Goal: Transaction & Acquisition: Book appointment/travel/reservation

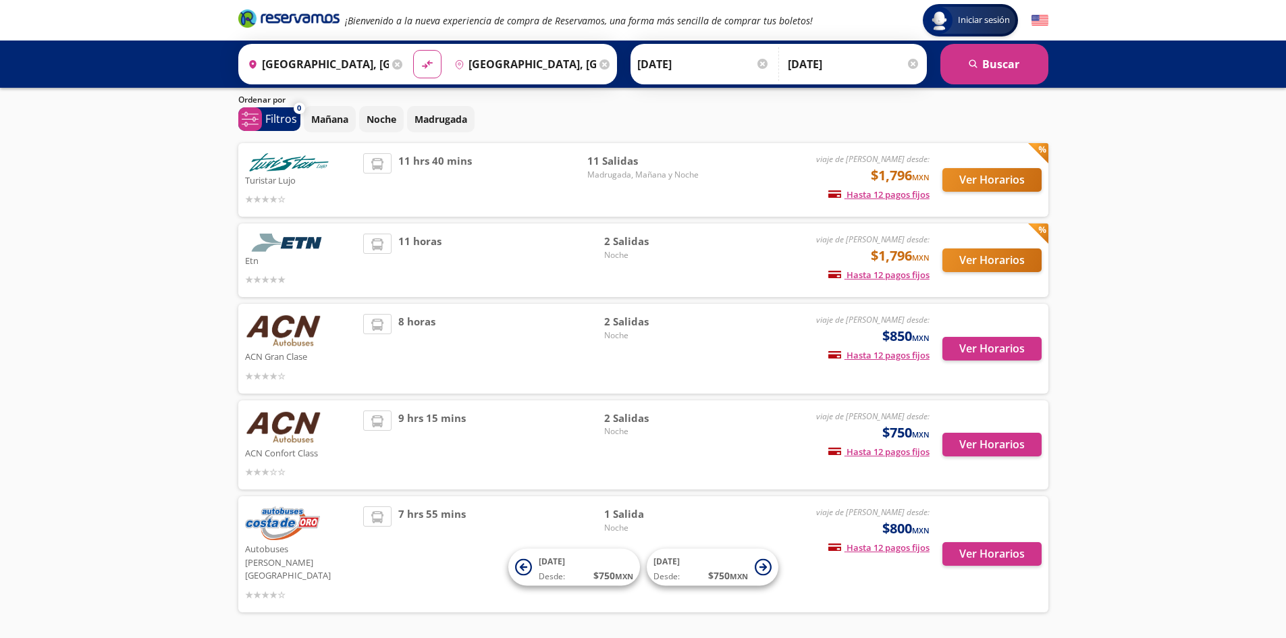
scroll to position [63, 0]
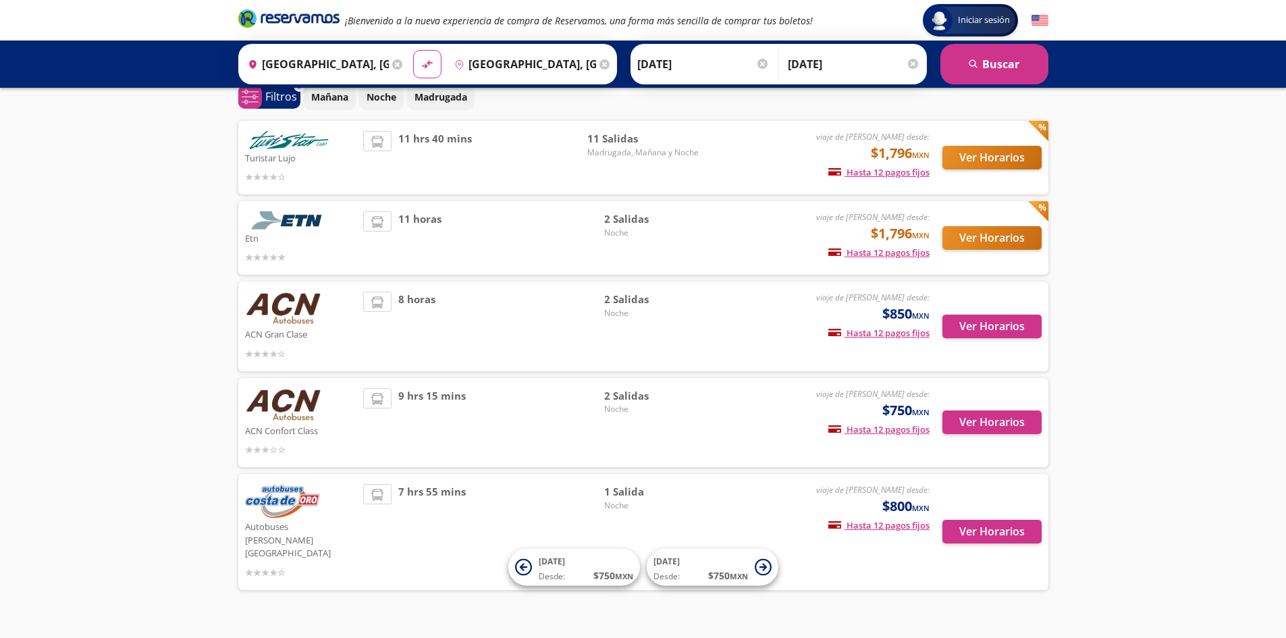
click at [906, 556] on div "Autobuses [PERSON_NAME] de Oro viaje de ida desde: $800 MXN Hasta 12 pagos fijo…" at bounding box center [643, 532] width 810 height 116
click at [968, 520] on button "Ver Horarios" at bounding box center [992, 532] width 99 height 24
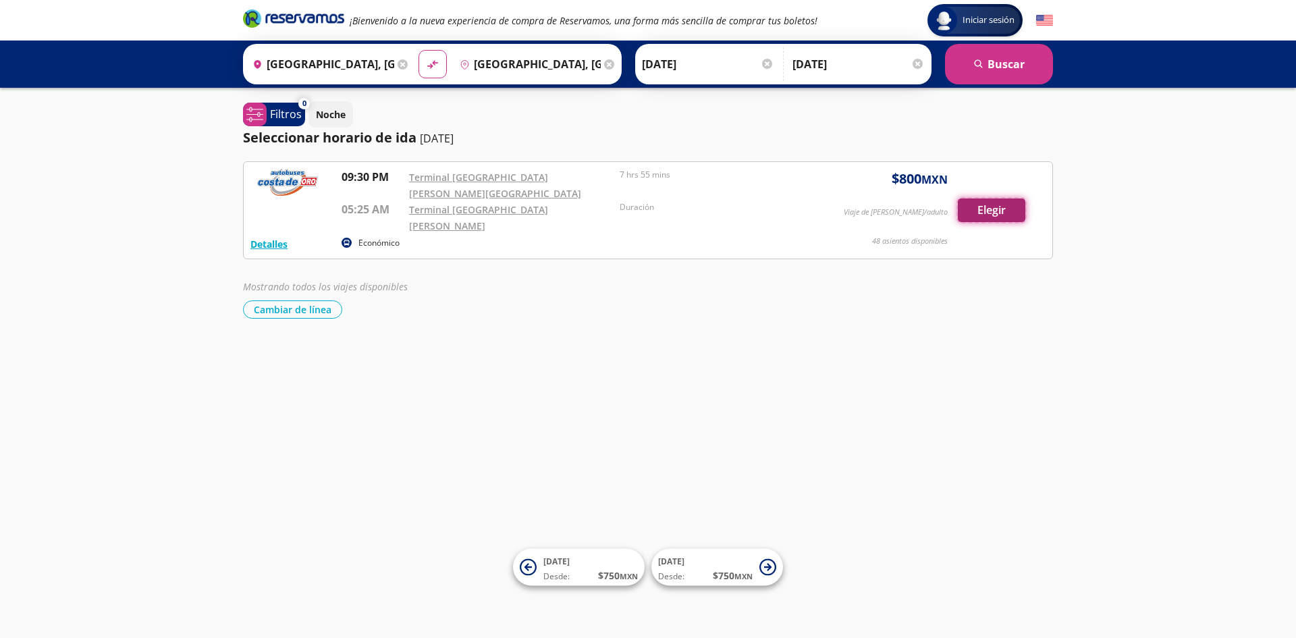
click at [976, 199] on button "Elegir" at bounding box center [992, 211] width 68 height 24
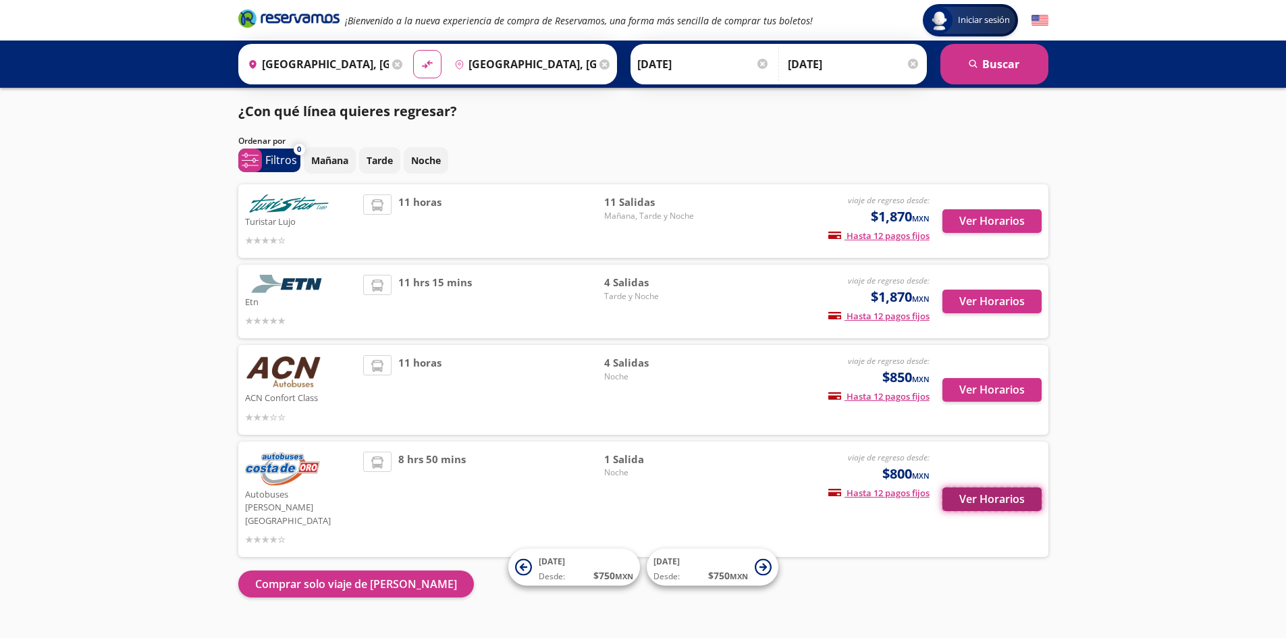
click at [991, 487] on button "Ver Horarios" at bounding box center [992, 499] width 99 height 24
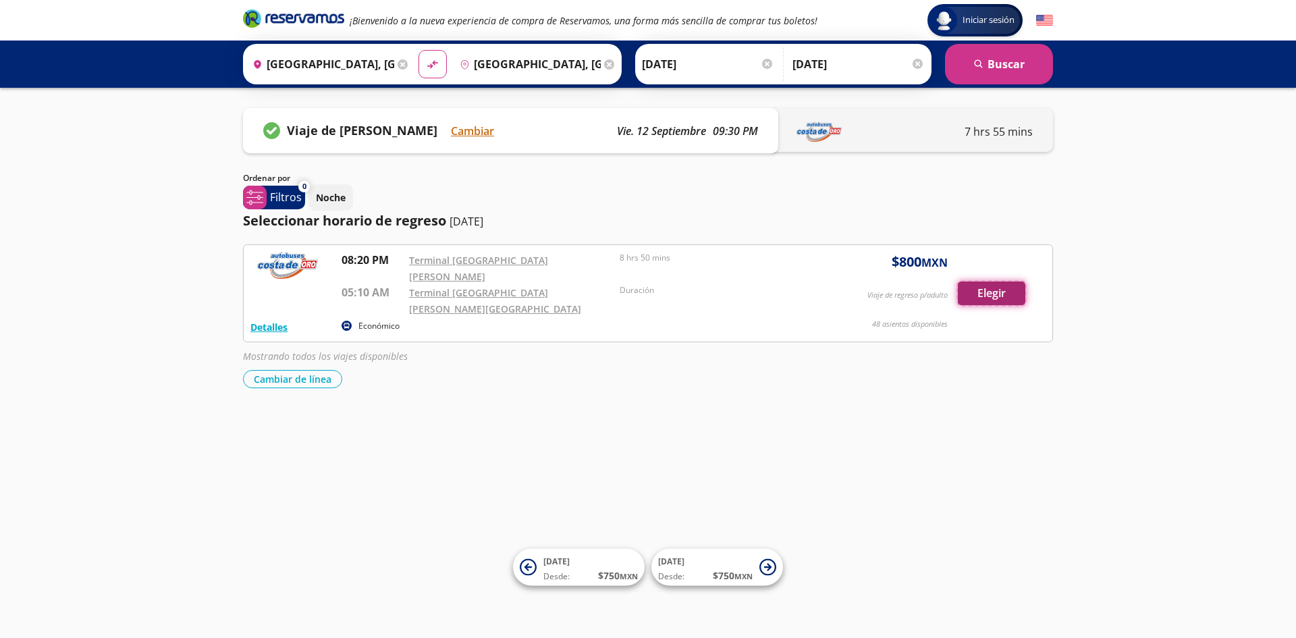
click at [985, 282] on button "Elegir" at bounding box center [992, 294] width 68 height 24
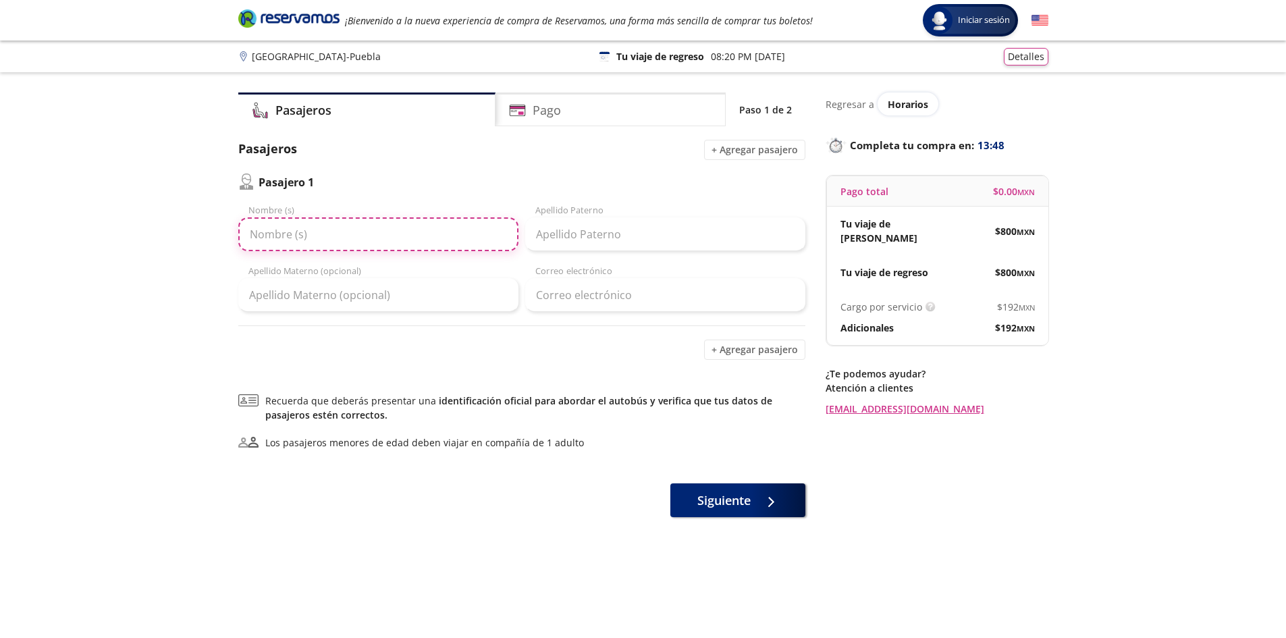
click at [324, 241] on input "Nombre (s)" at bounding box center [378, 234] width 280 height 34
type input "ANGEL"
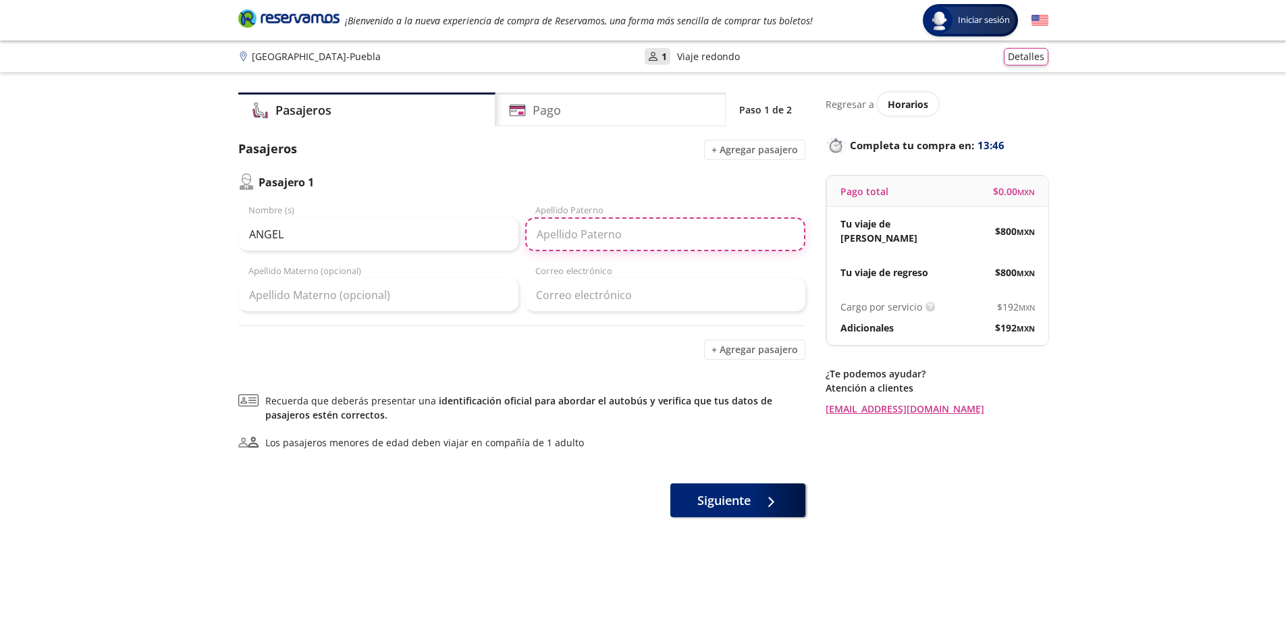
click at [579, 241] on input "Apellido Paterno" at bounding box center [665, 234] width 280 height 34
type input "[PERSON_NAME]"
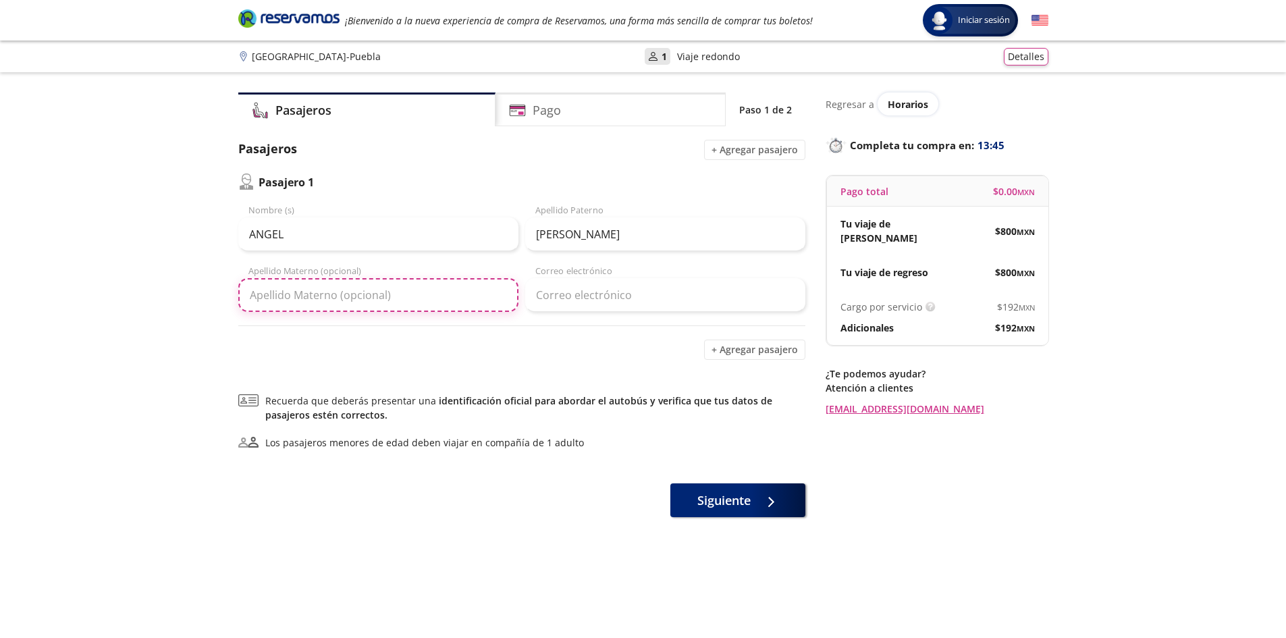
click at [371, 289] on input "Apellido Materno (opcional)" at bounding box center [378, 295] width 280 height 34
type input "[PERSON_NAME]"
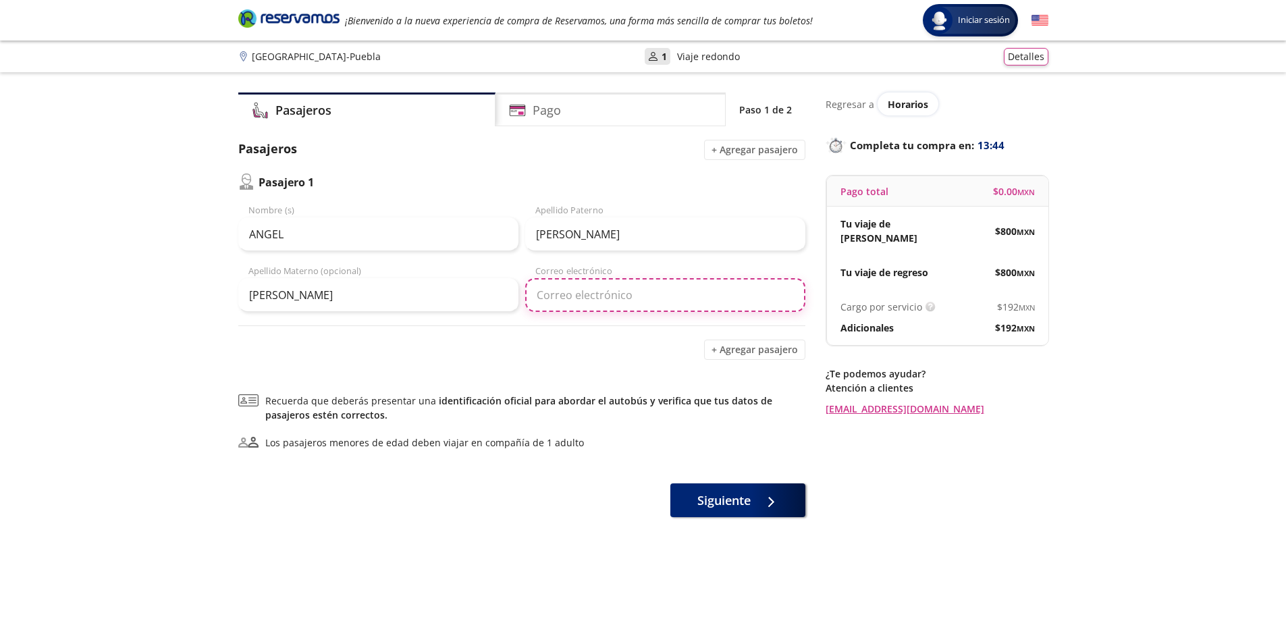
click at [572, 307] on input "Correo electrónico" at bounding box center [665, 295] width 280 height 34
type input "[EMAIL_ADDRESS][DOMAIN_NAME]"
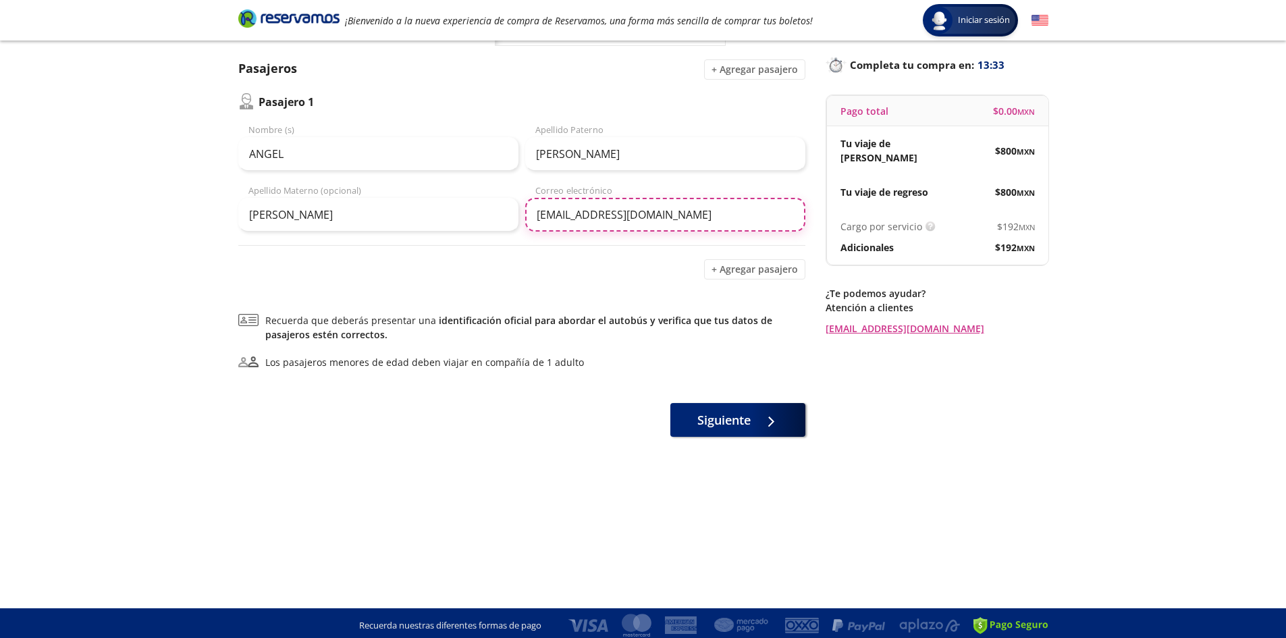
scroll to position [84, 0]
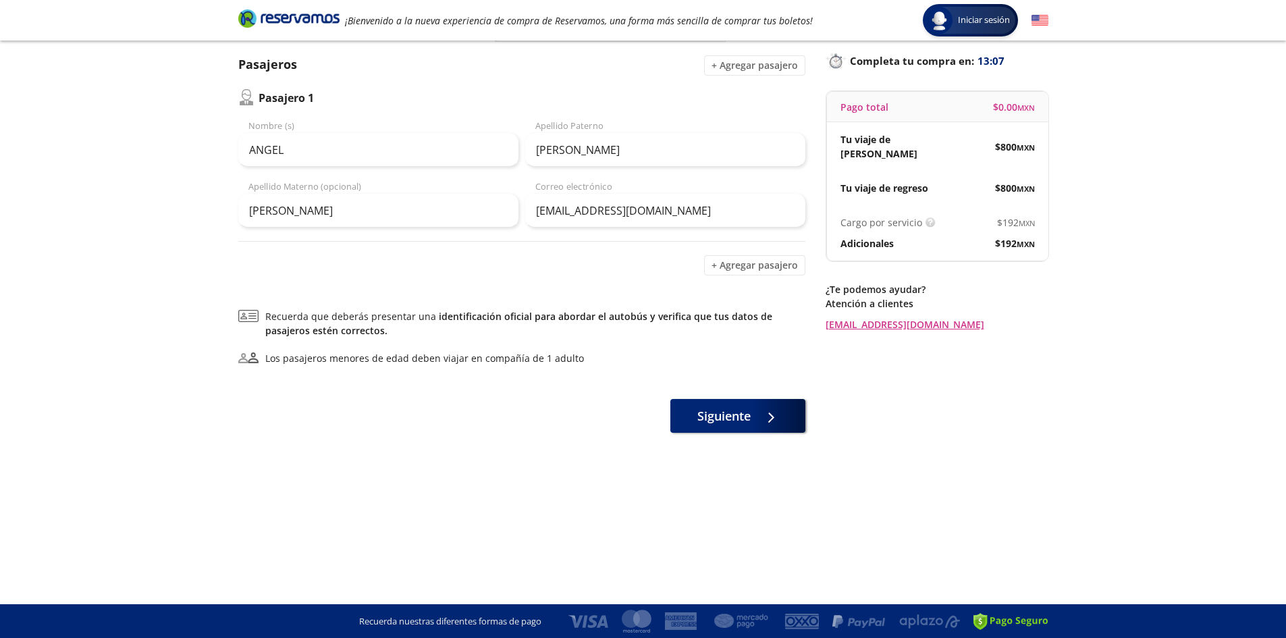
click at [128, 217] on div "Group 9 Created with Sketch. Datos para la compra Guadalajara - Puebla Iniciar …" at bounding box center [643, 277] width 1286 height 722
click at [769, 421] on div at bounding box center [768, 413] width 20 height 17
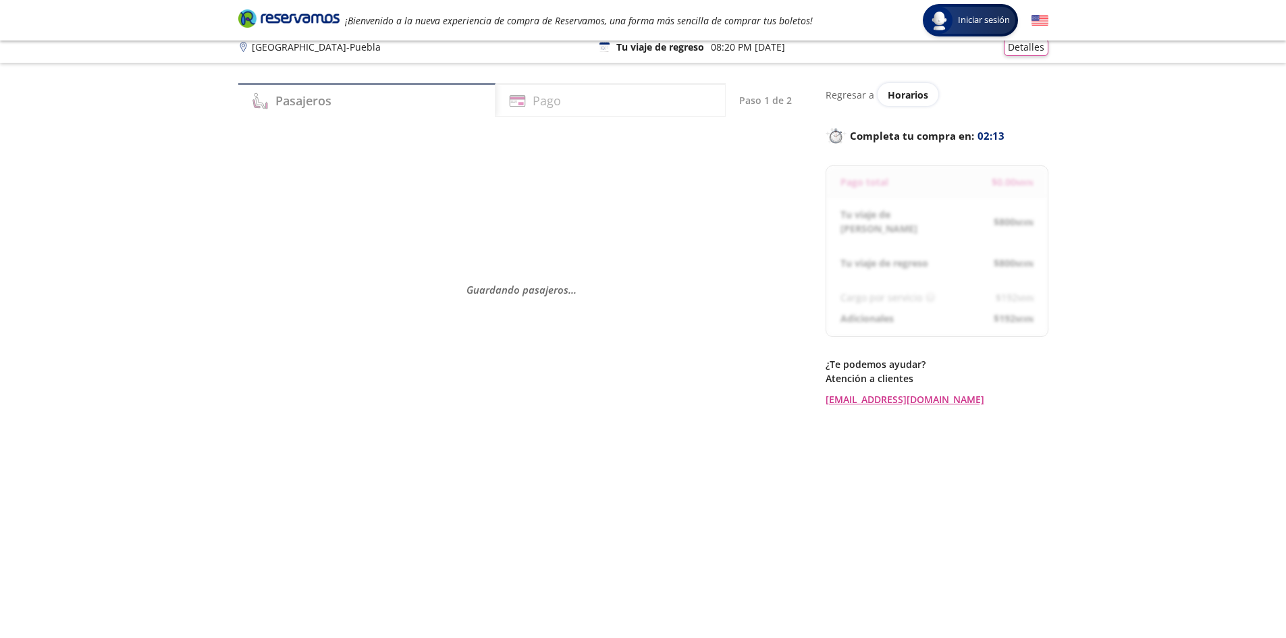
scroll to position [0, 0]
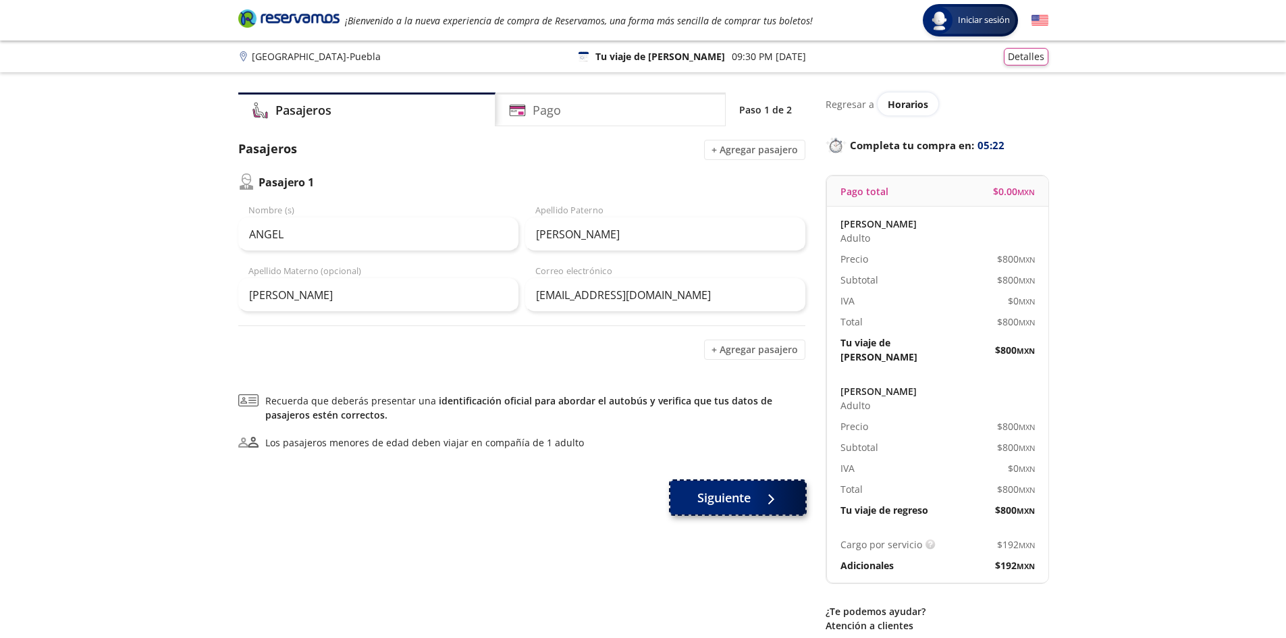
click at [774, 503] on icon at bounding box center [771, 499] width 5 height 9
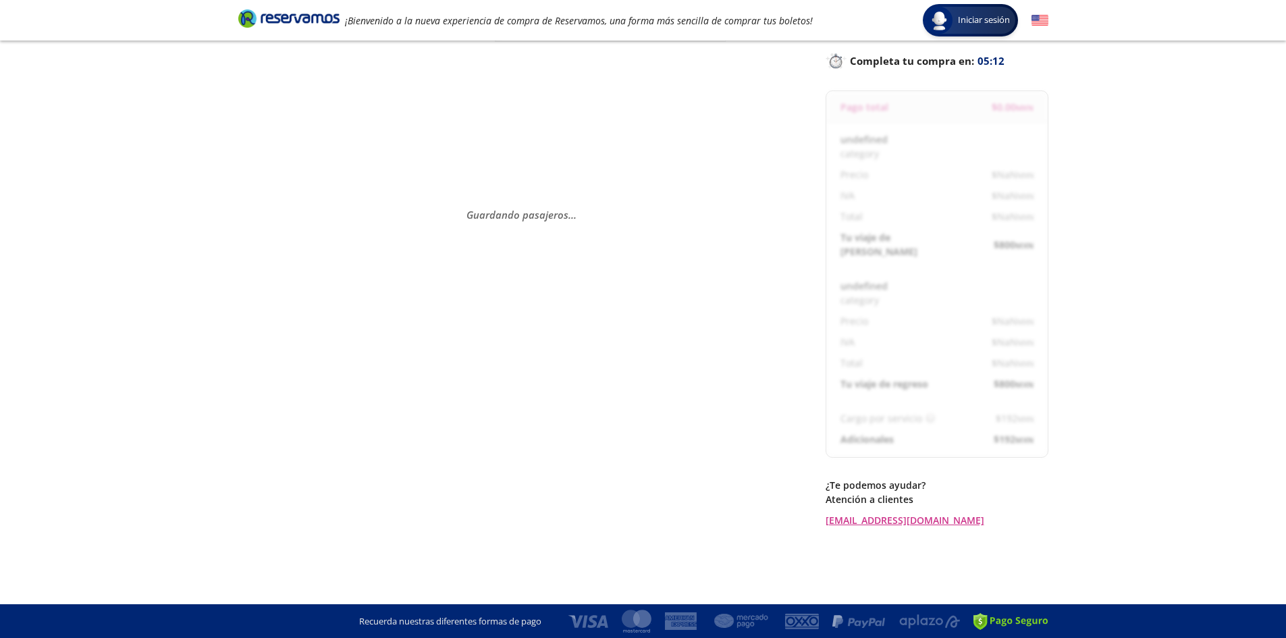
scroll to position [84, 0]
select select "MX"
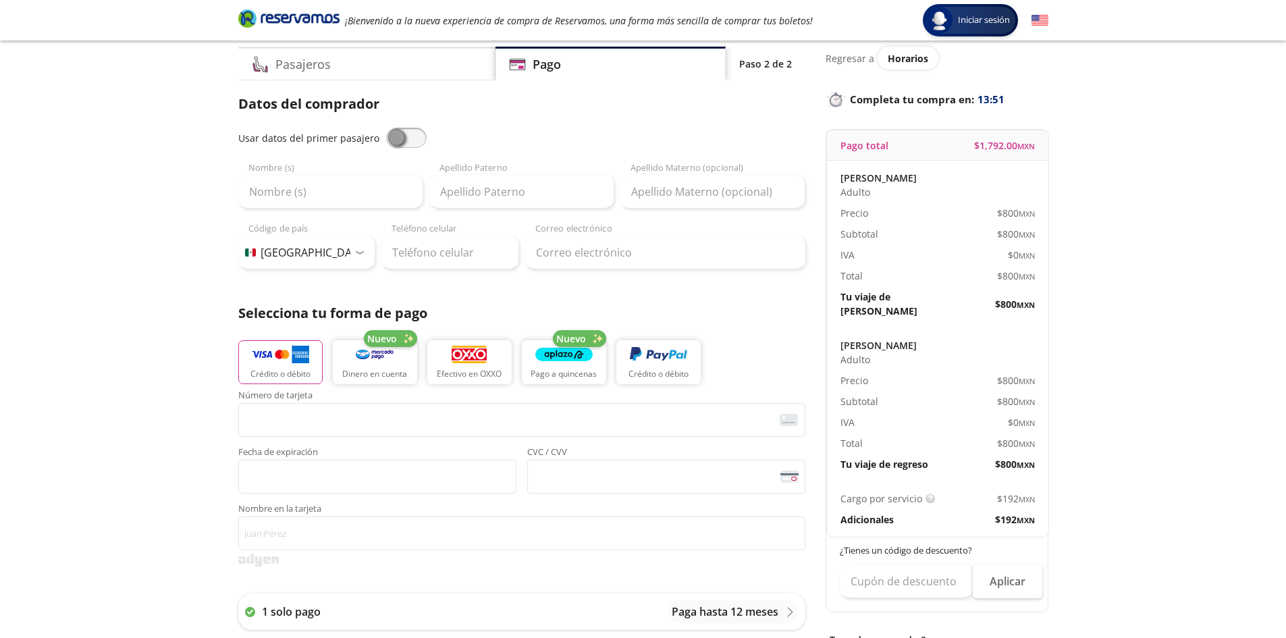
scroll to position [22, 0]
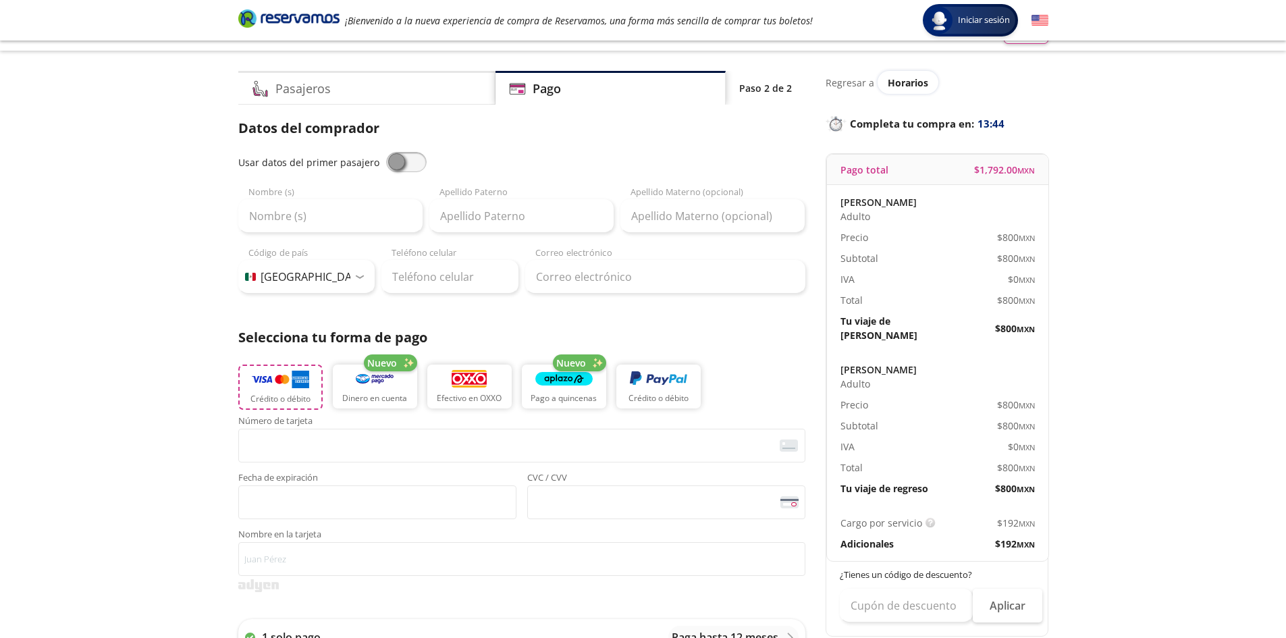
click at [254, 398] on p "Crédito o débito" at bounding box center [280, 399] width 60 height 12
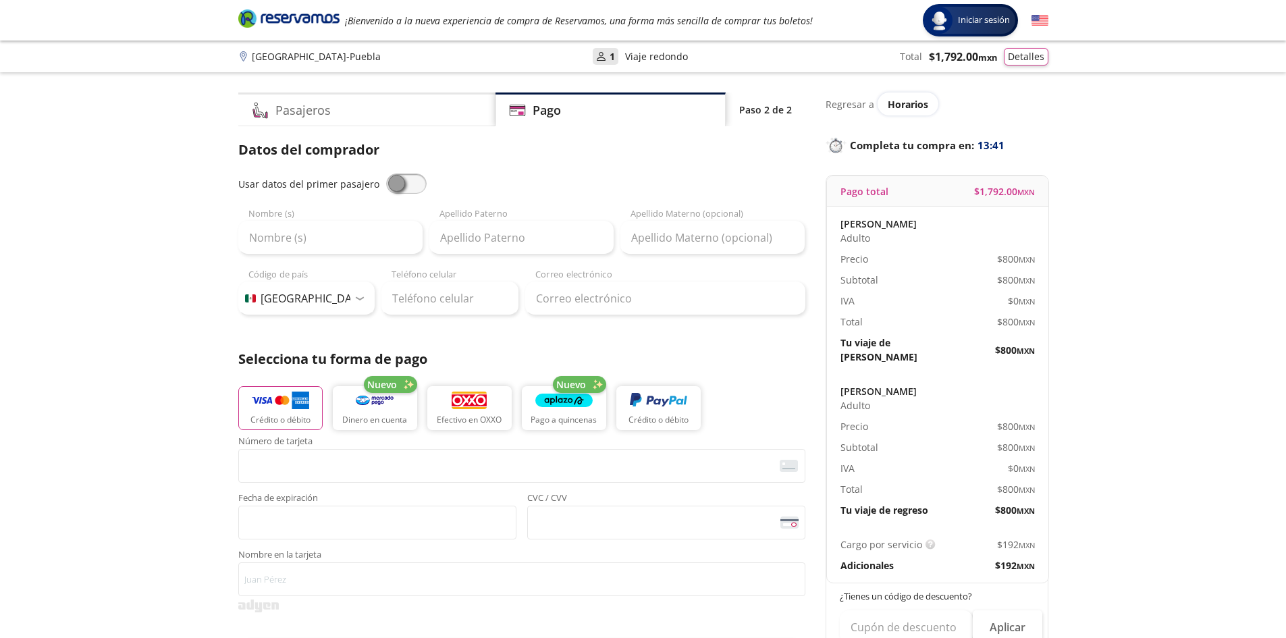
click at [402, 192] on span at bounding box center [406, 184] width 41 height 20
click at [386, 174] on input "checkbox" at bounding box center [386, 174] width 0 height 0
type input "ANGEL"
type input "[PERSON_NAME]"
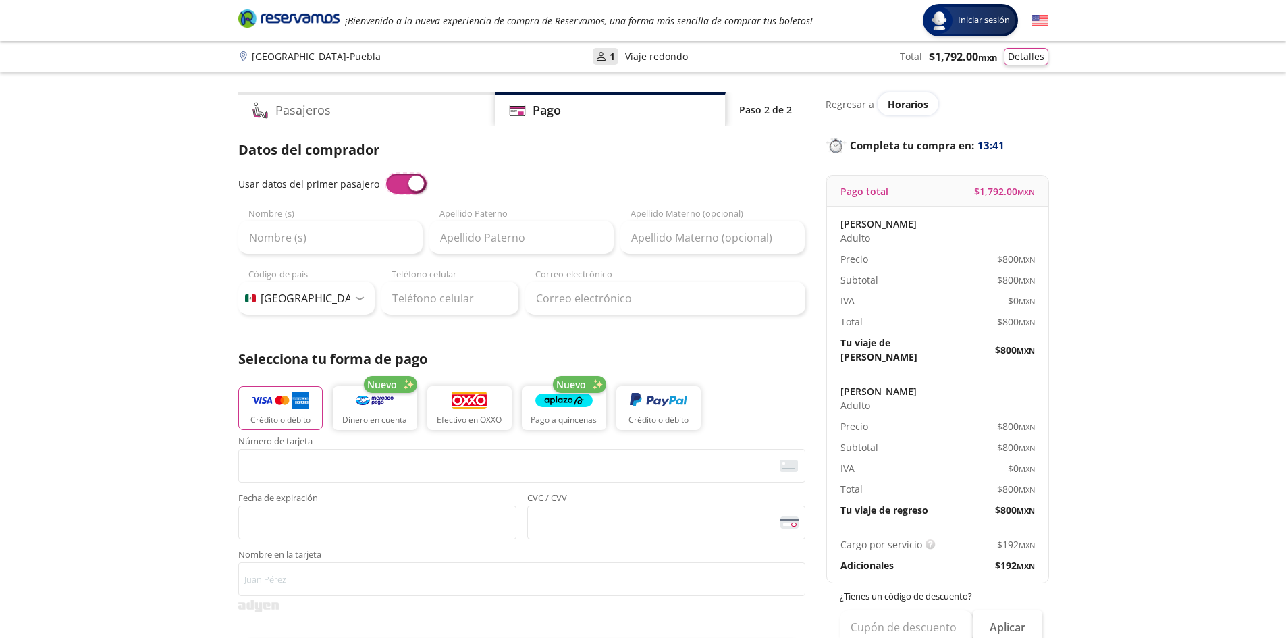
type input "[EMAIL_ADDRESS][DOMAIN_NAME]"
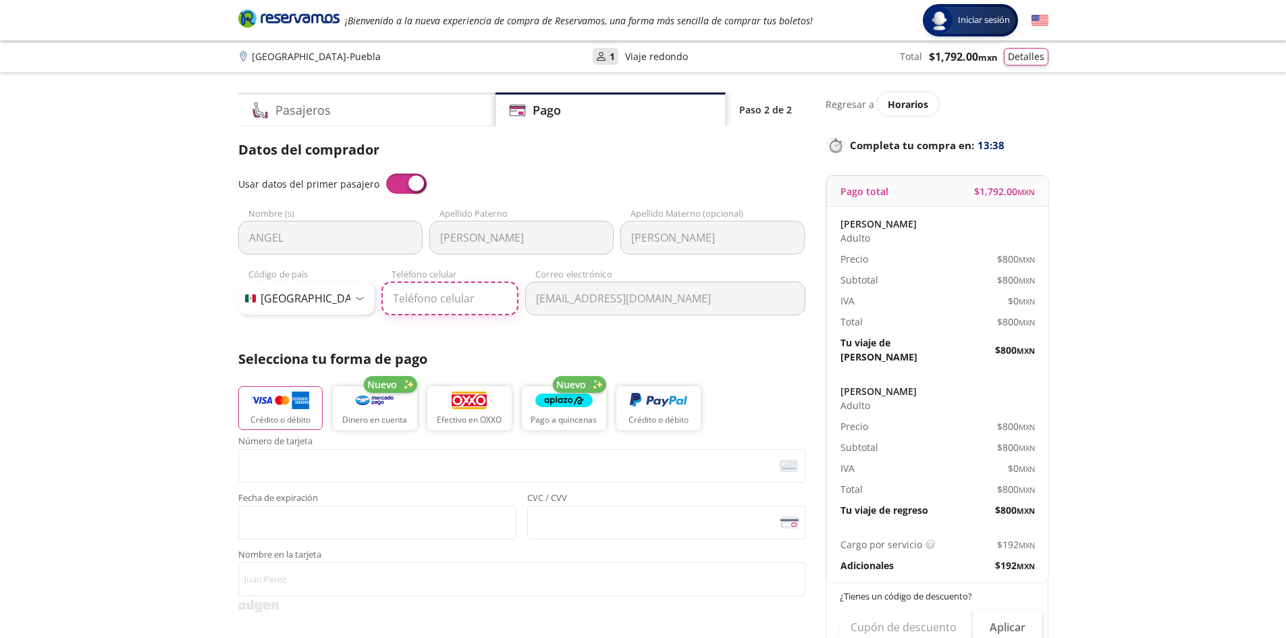
click at [446, 296] on input "Teléfono celular" at bounding box center [449, 299] width 137 height 34
type input "243 123 7807"
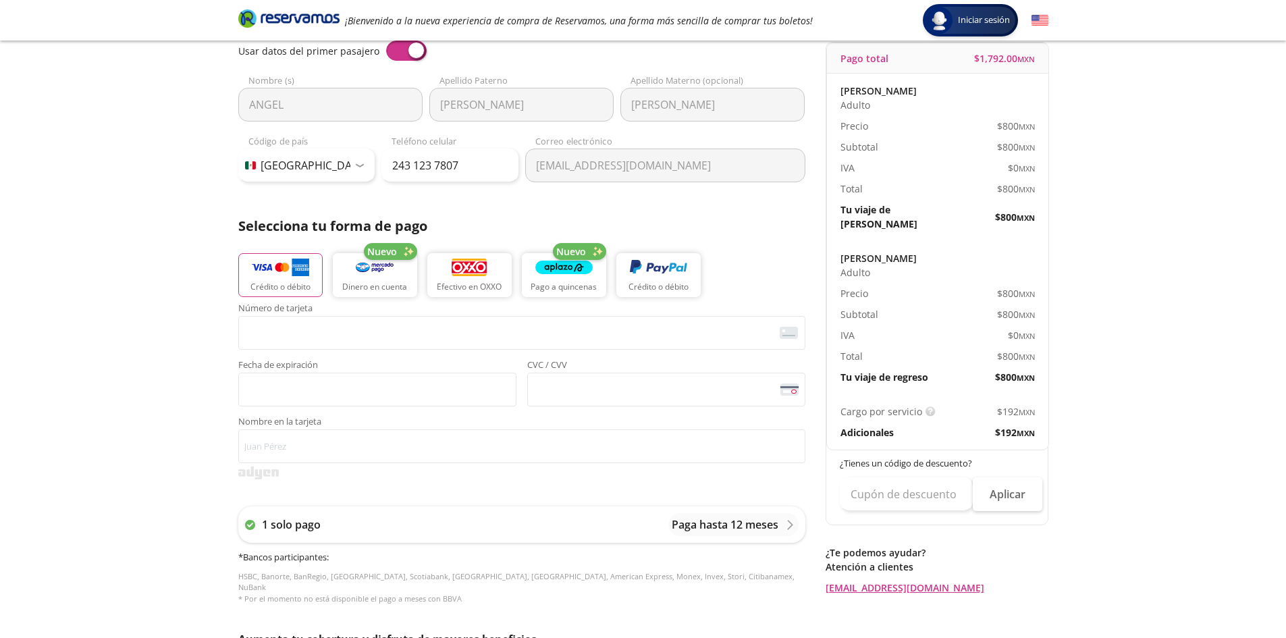
scroll to position [135, 0]
click at [311, 346] on span "<p>Your browser does not support iframes.</p>" at bounding box center [521, 331] width 567 height 34
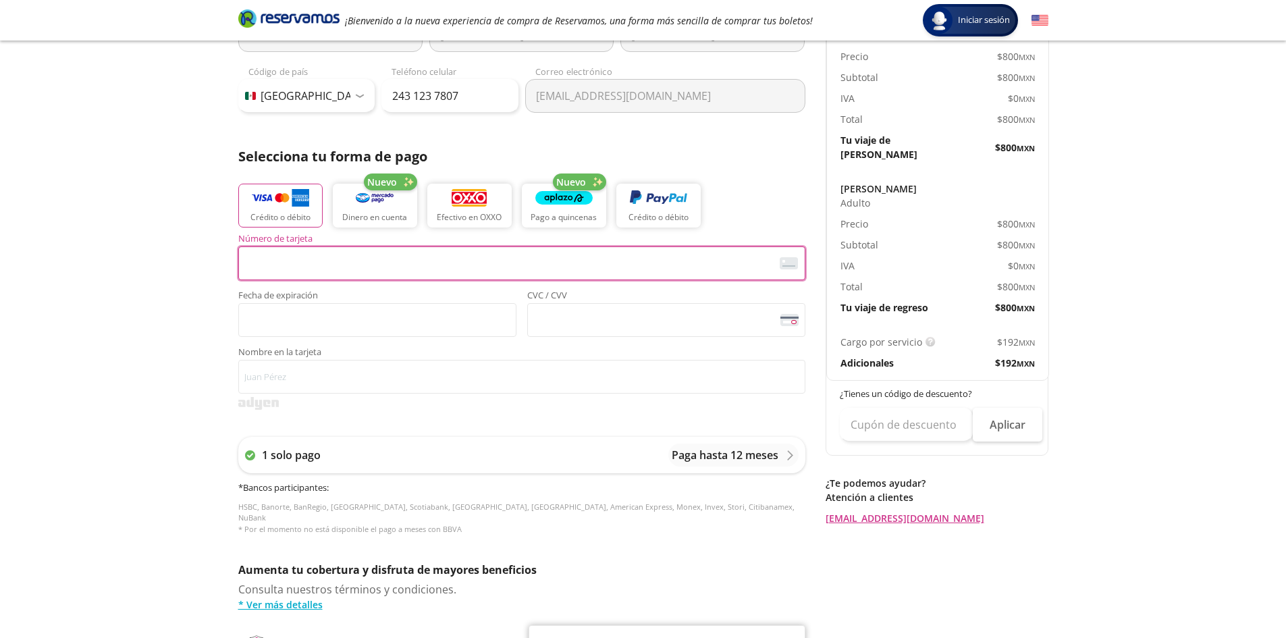
scroll to position [270, 0]
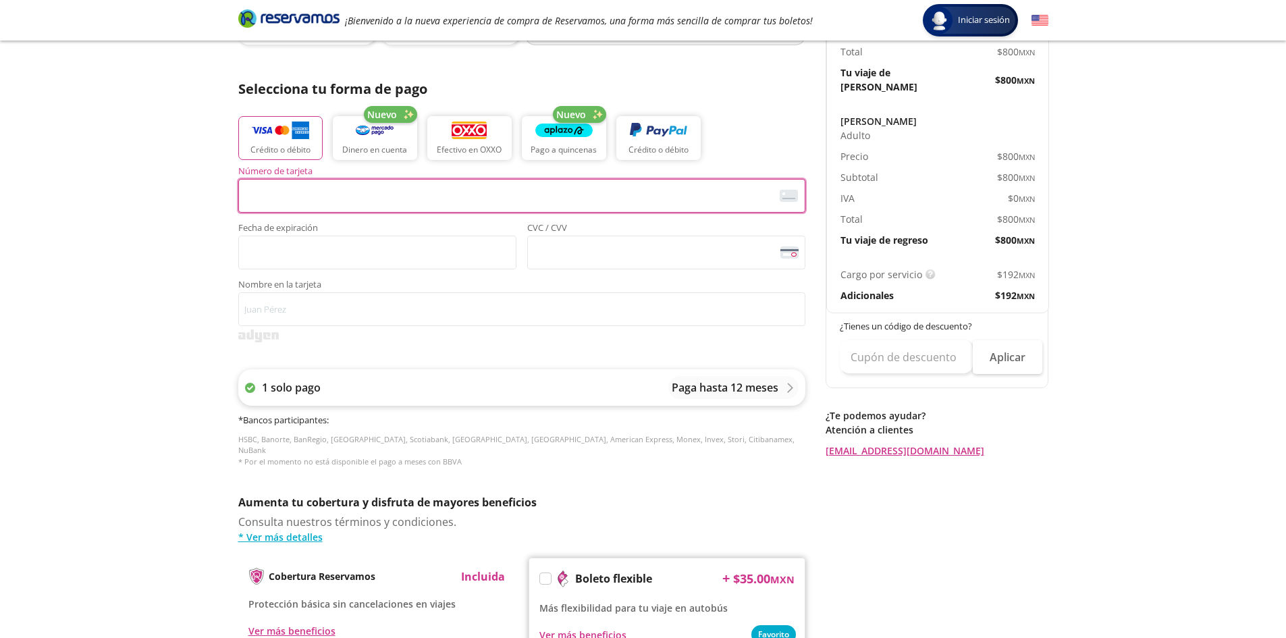
click at [753, 400] on div "1 solo pago Paga hasta 12 meses" at bounding box center [521, 387] width 567 height 36
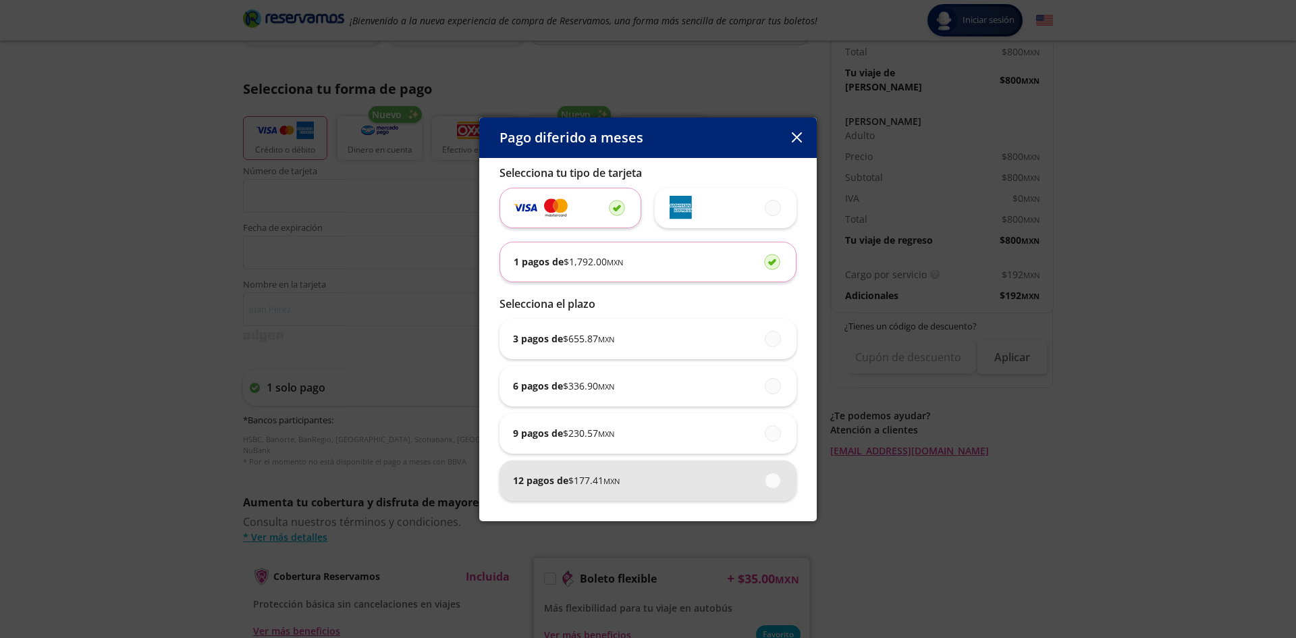
click at [637, 496] on div "12 pagos de $ 177.41 MXN" at bounding box center [648, 480] width 270 height 41
click at [765, 485] on input "12 pagos de $ 177.41 MXN" at bounding box center [769, 480] width 9 height 9
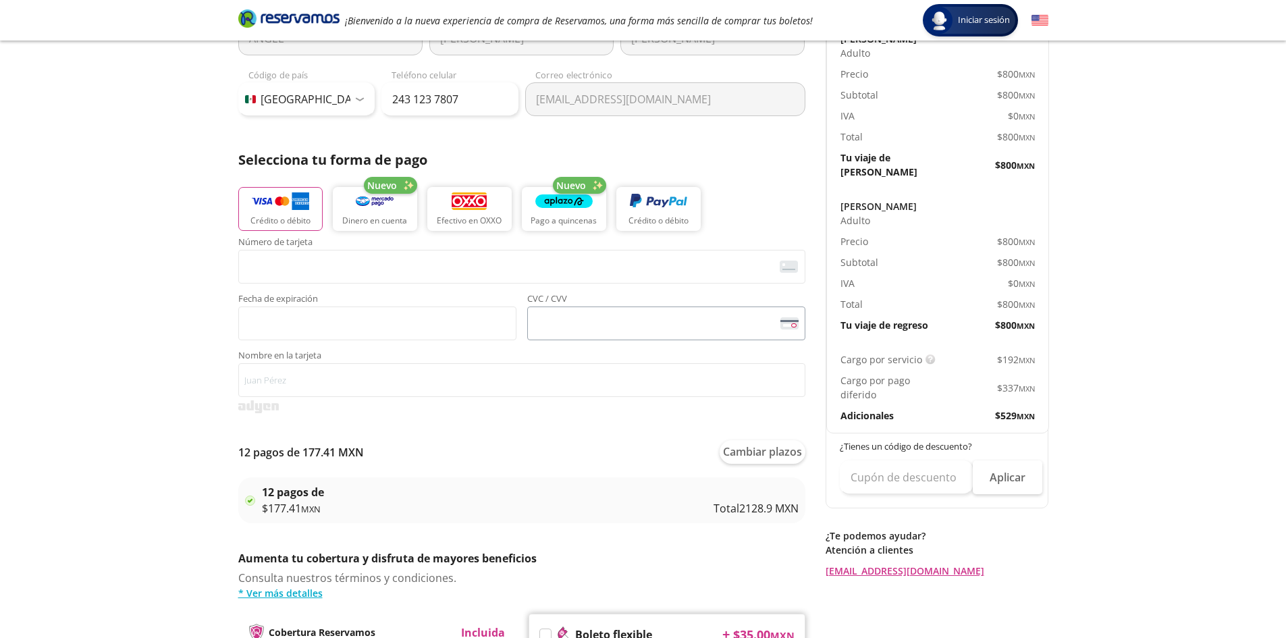
scroll to position [405, 0]
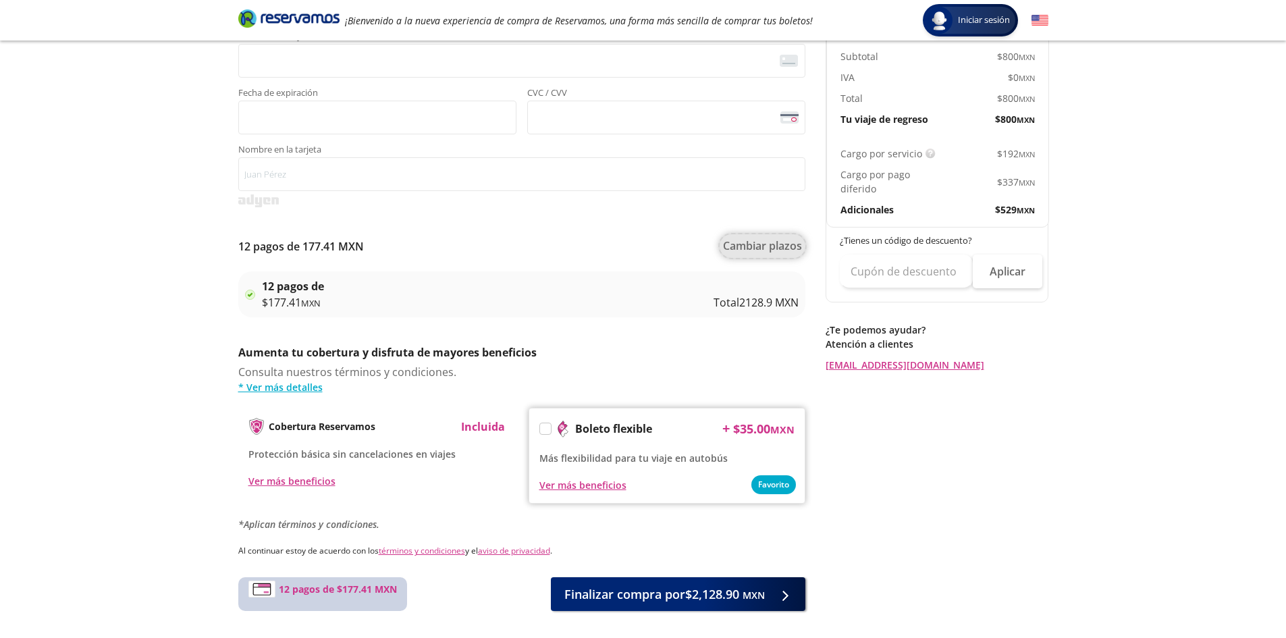
click at [756, 253] on button "Cambiar plazos" at bounding box center [763, 246] width 86 height 24
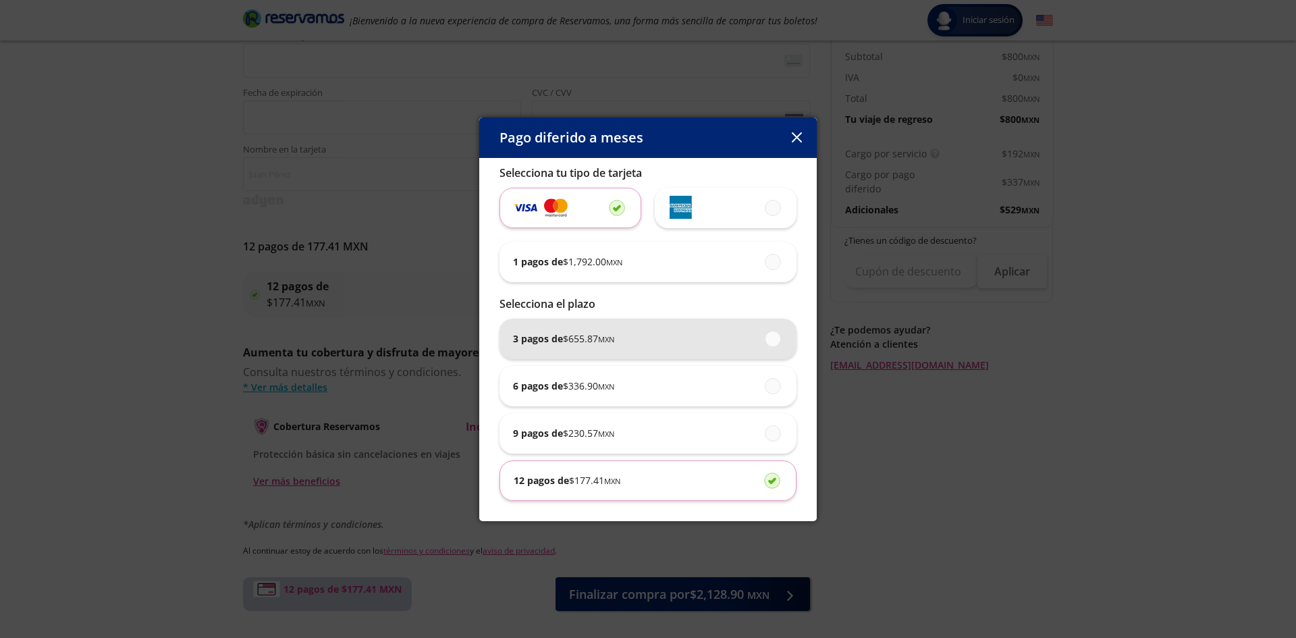
click at [582, 334] on span "$ 655.87 MXN" at bounding box center [588, 339] width 51 height 14
click at [765, 334] on input "3 pagos de $ 655.87 MXN" at bounding box center [769, 338] width 9 height 9
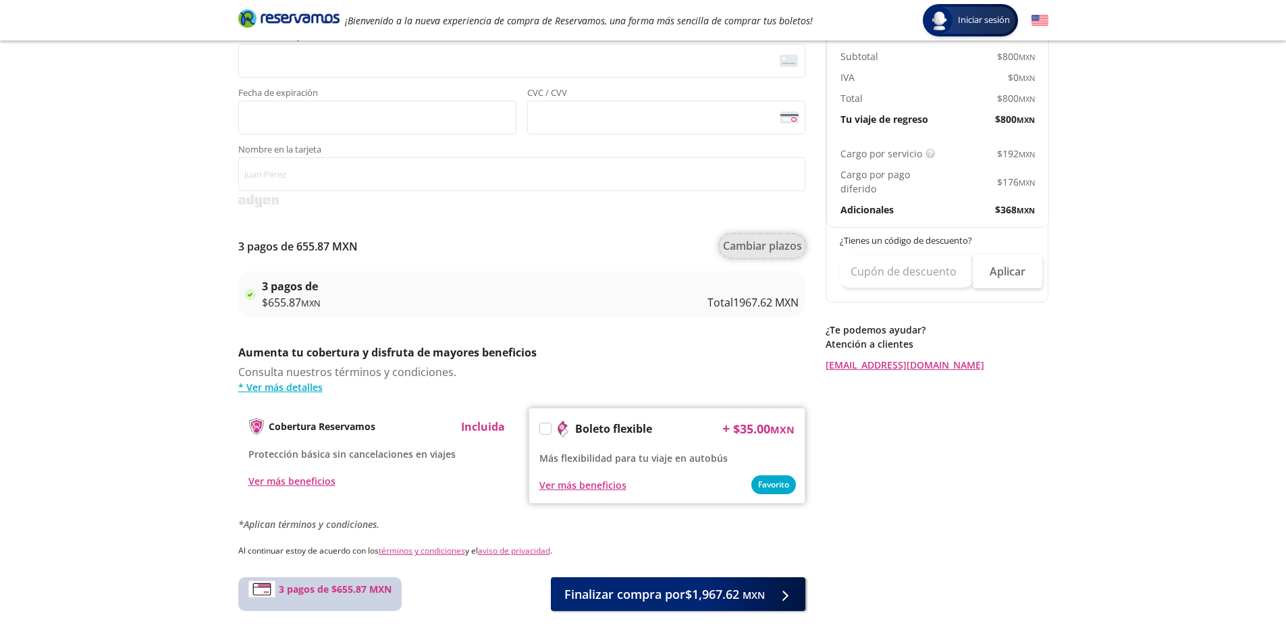
click at [749, 252] on button "Cambiar plazos" at bounding box center [763, 246] width 86 height 24
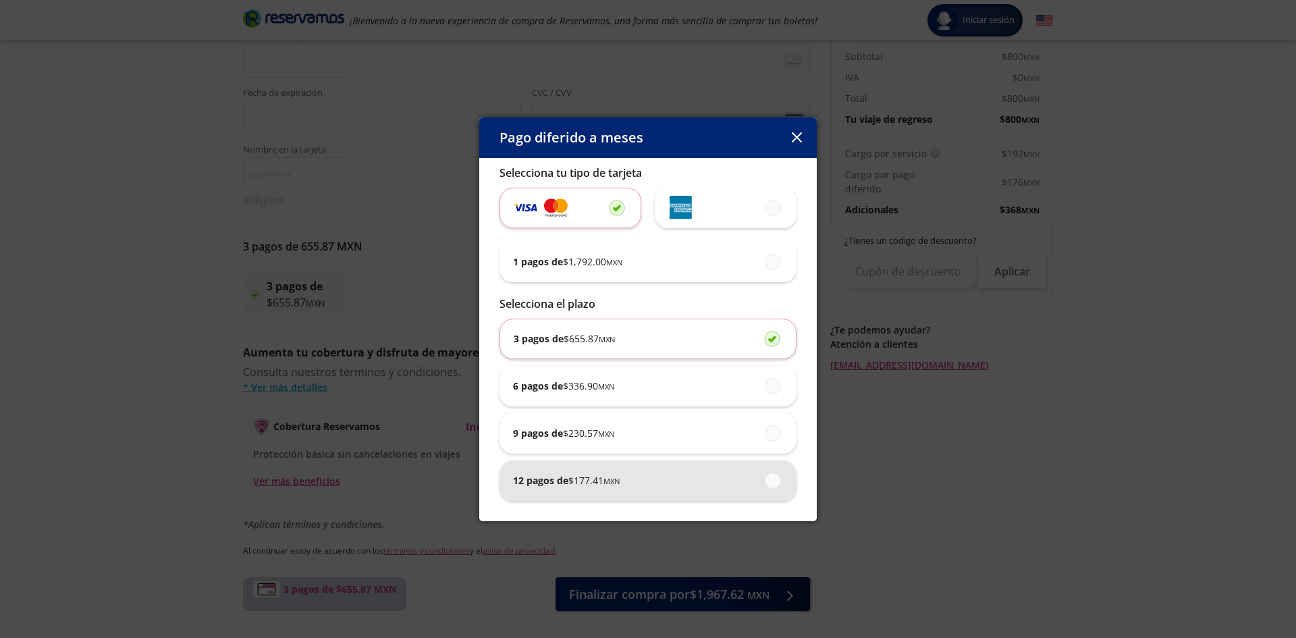
click at [617, 461] on div "12 pagos de $ 177.41 MXN" at bounding box center [648, 480] width 270 height 41
click at [765, 476] on input "12 pagos de $ 177.41 MXN" at bounding box center [769, 480] width 9 height 9
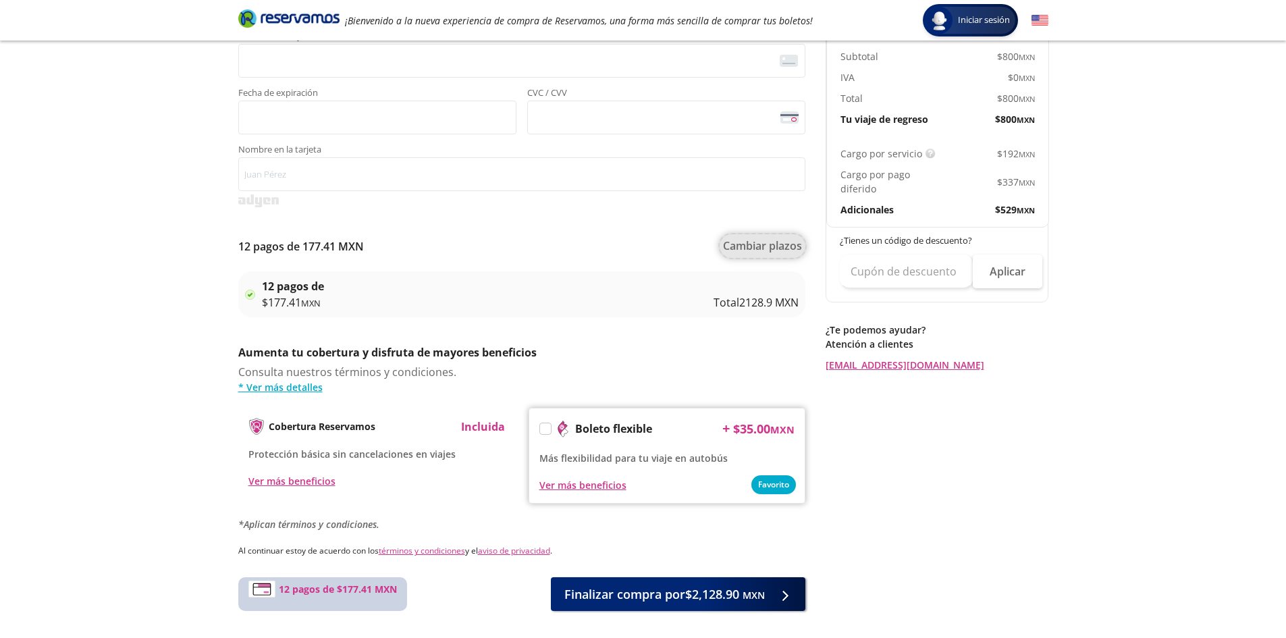
click at [765, 242] on button "Cambiar plazos" at bounding box center [763, 246] width 86 height 24
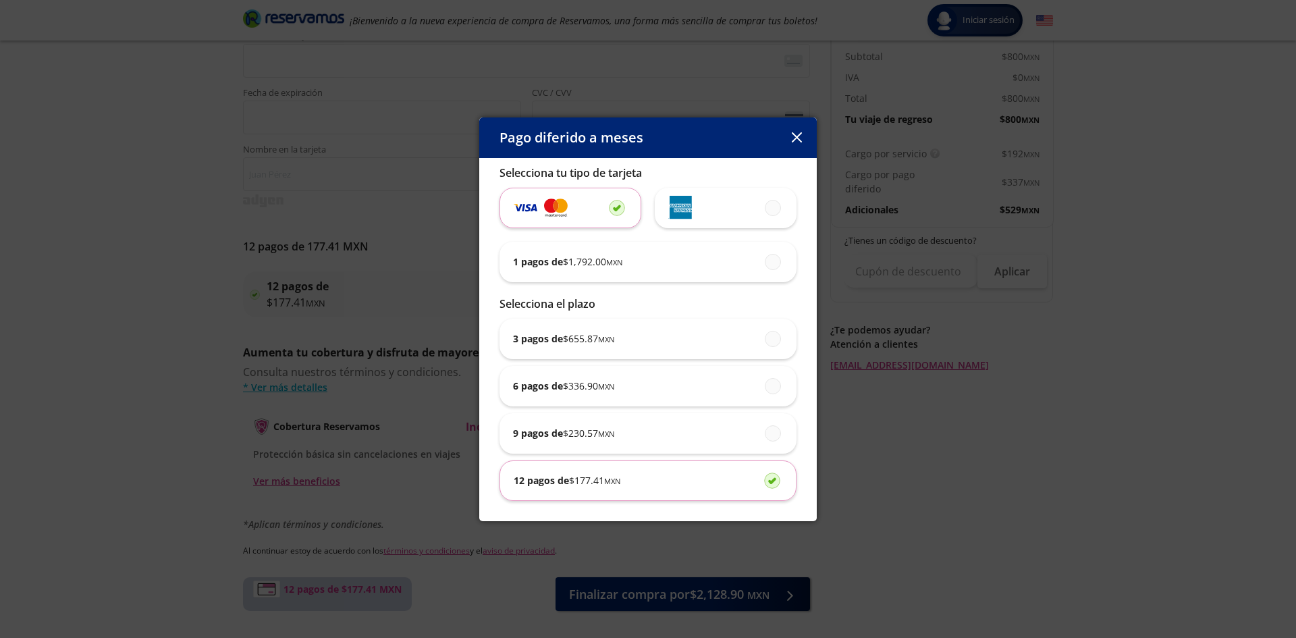
click at [765, 242] on div "1 pagos de $ 1,792.00 MXN" at bounding box center [648, 262] width 270 height 41
click at [765, 257] on input "1 pagos de $ 1,792.00 MXN" at bounding box center [769, 261] width 9 height 9
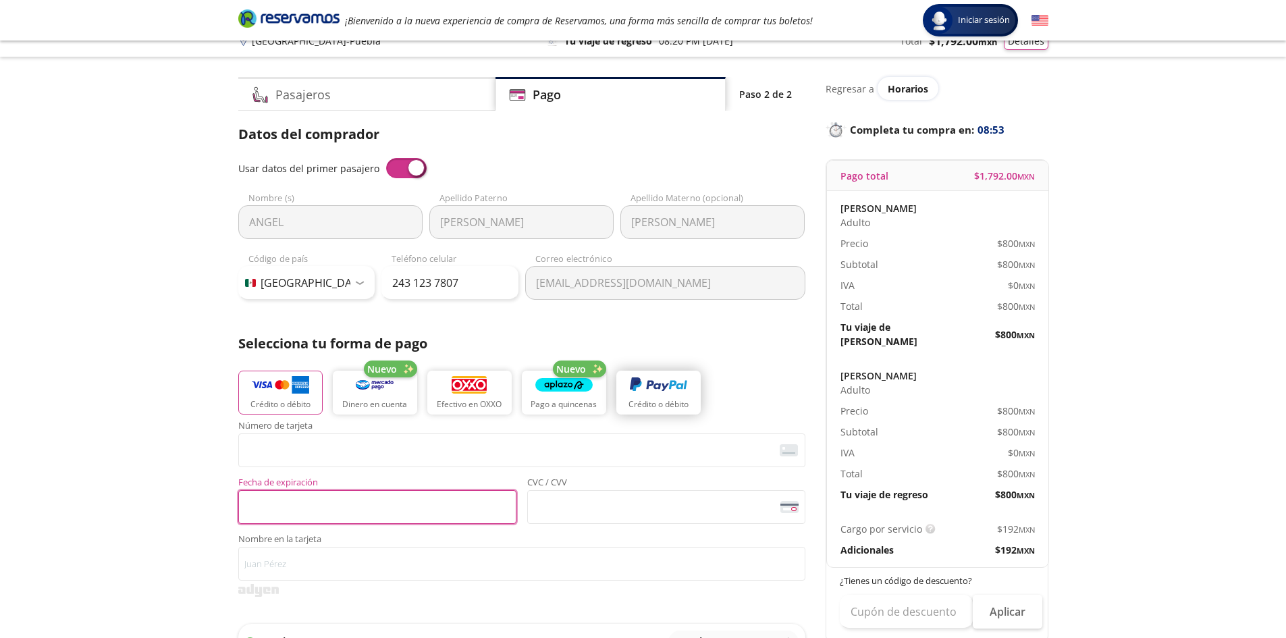
scroll to position [0, 0]
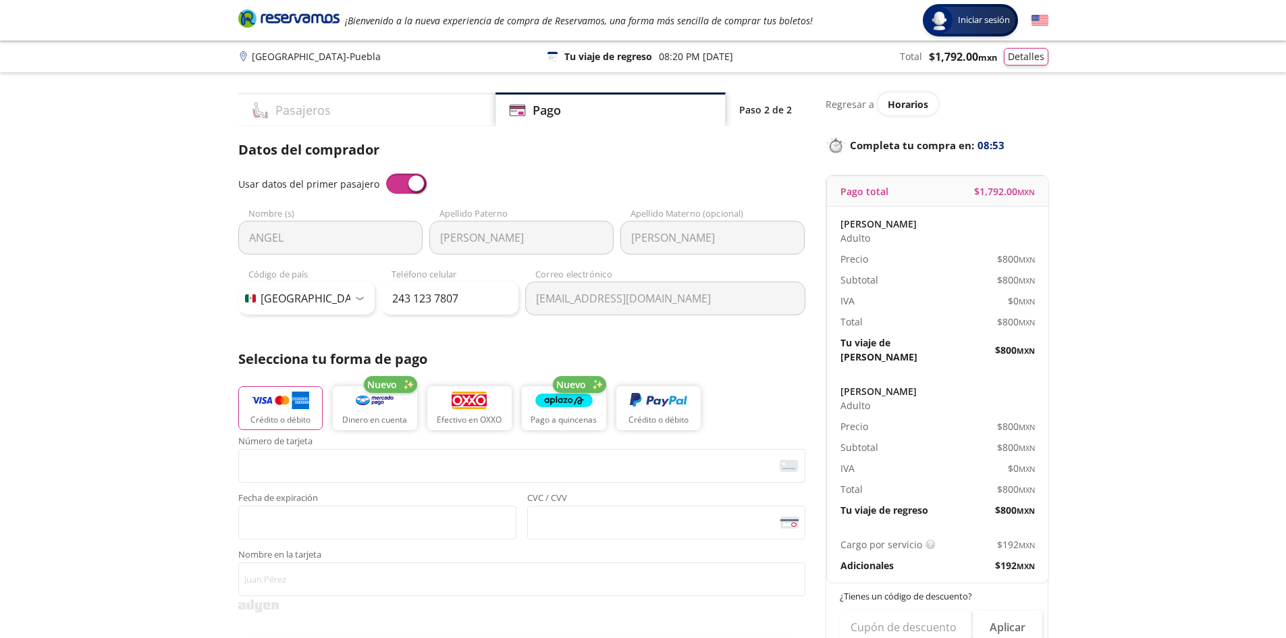
click at [343, 111] on div "Pasajeros" at bounding box center [366, 110] width 257 height 34
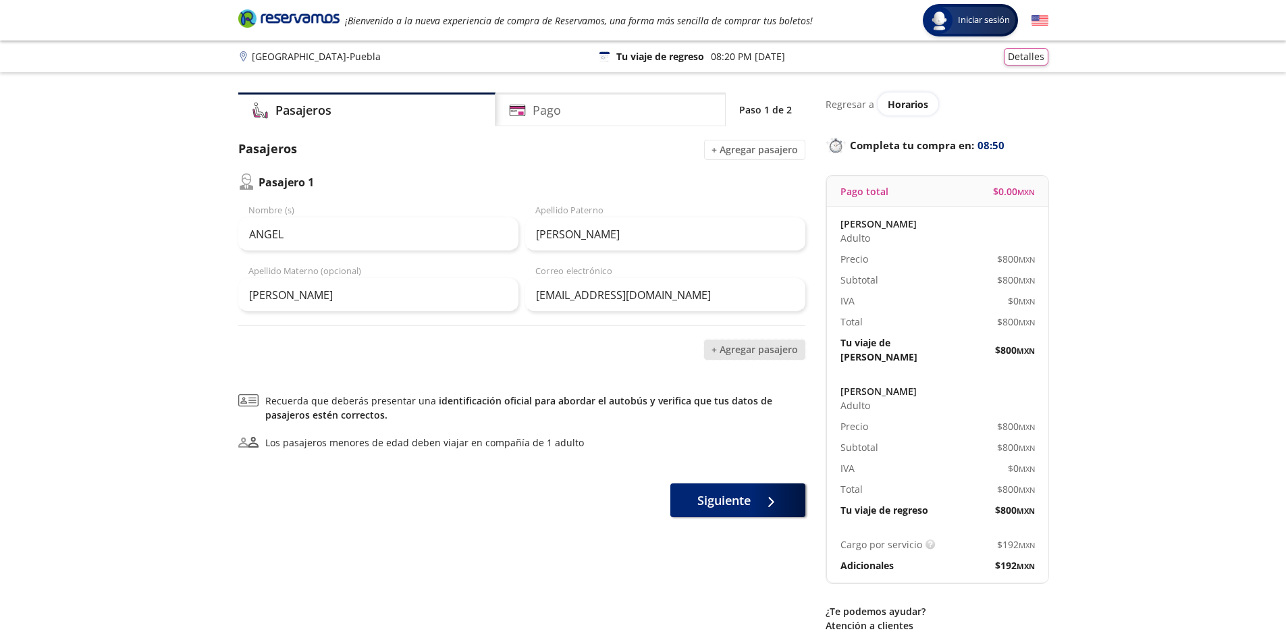
click at [780, 354] on button "+ Agregar pasajero" at bounding box center [754, 350] width 101 height 20
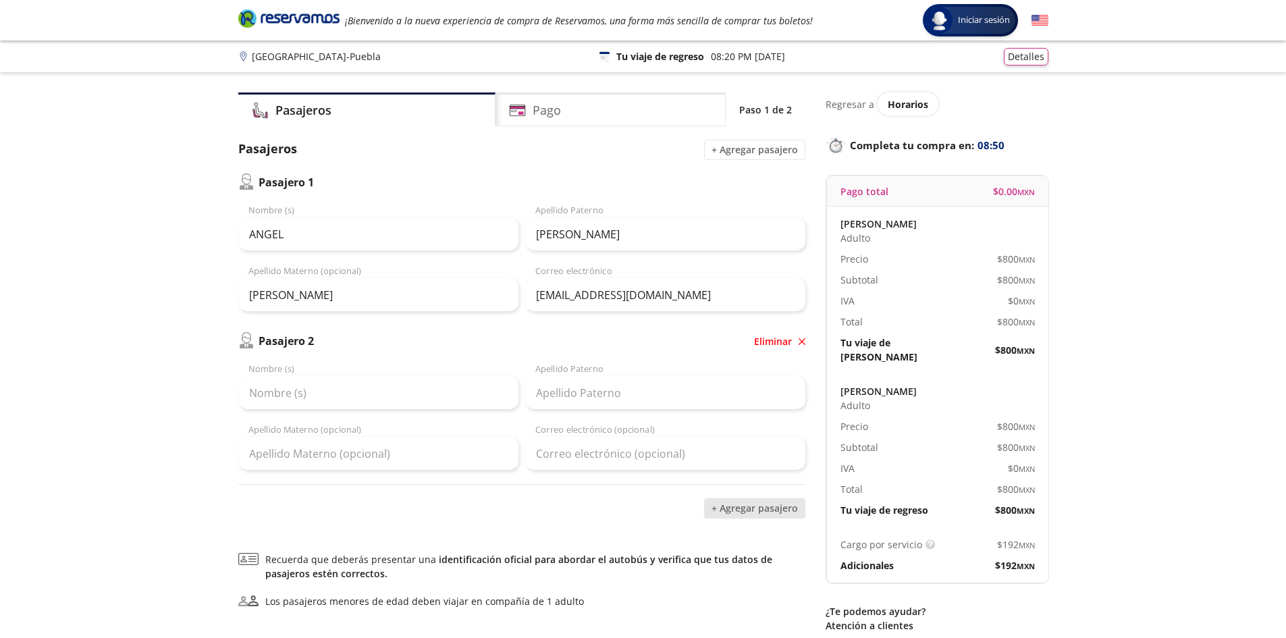
scroll to position [126, 0]
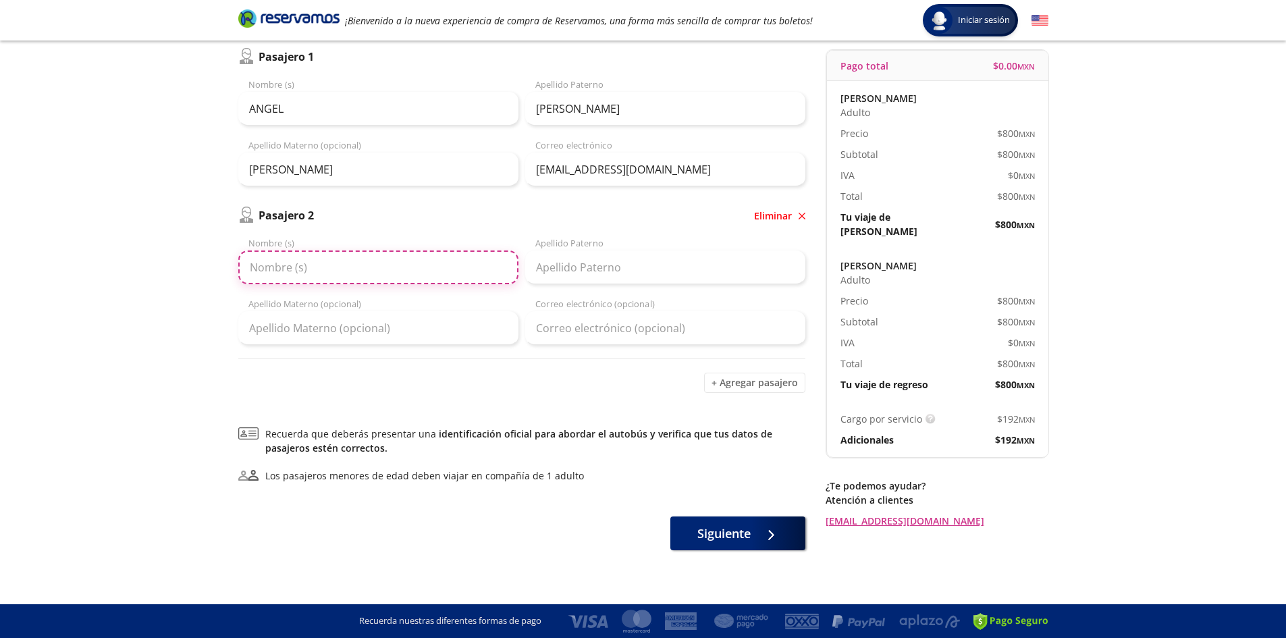
click at [368, 274] on input "Nombre (s)" at bounding box center [378, 267] width 280 height 34
type input "susana"
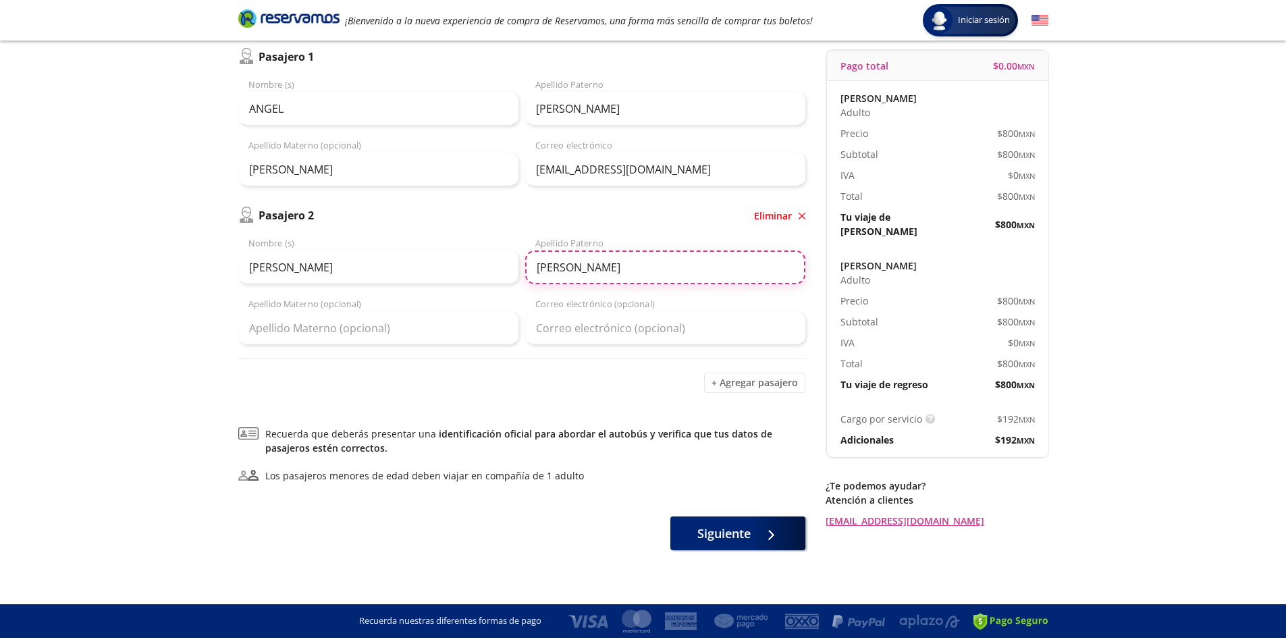
type input "onofre"
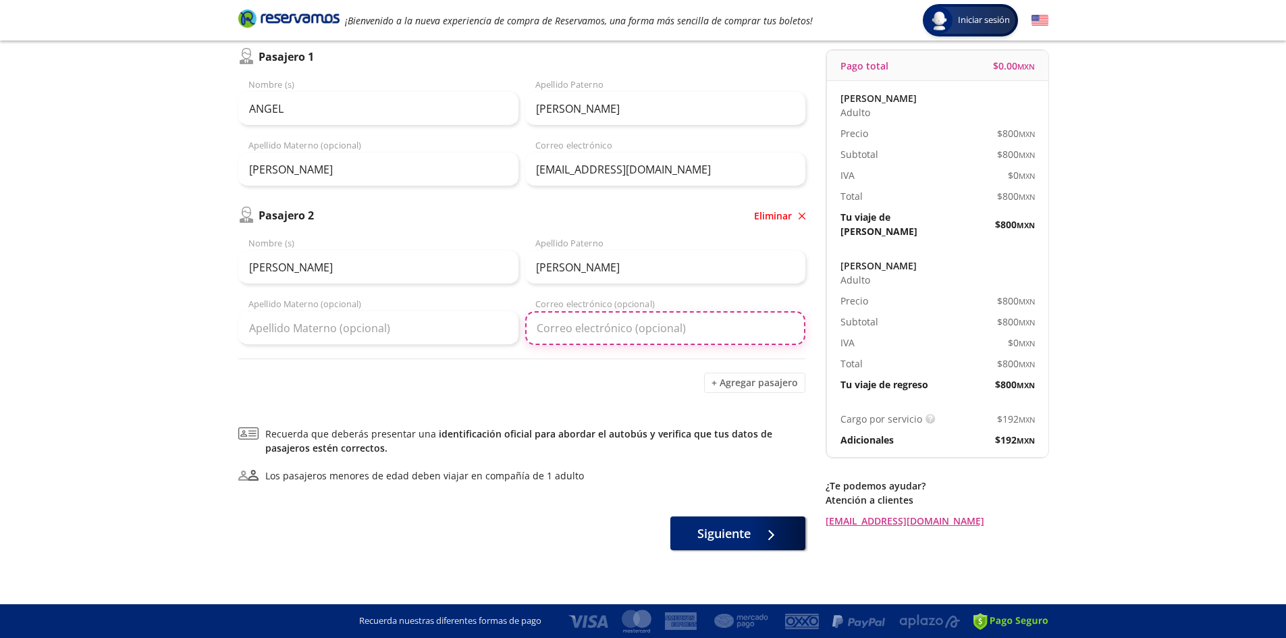
click at [551, 329] on input "Correo electrónico (opcional)" at bounding box center [665, 328] width 280 height 34
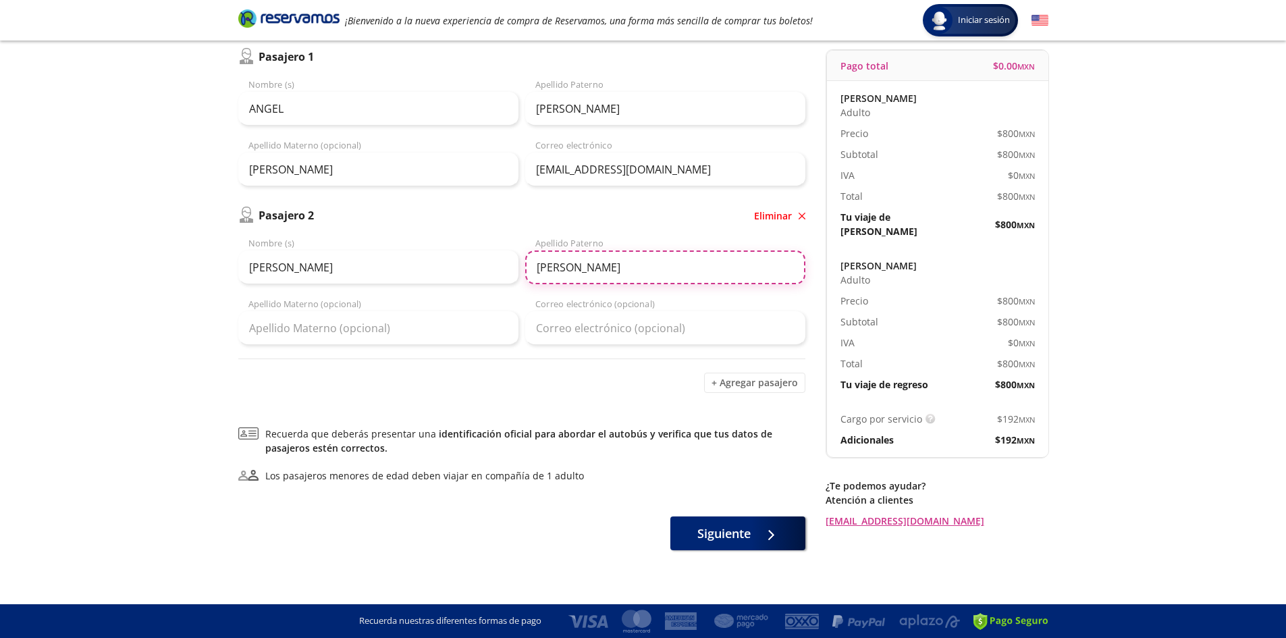
click at [586, 265] on input "onofre" at bounding box center [665, 267] width 280 height 34
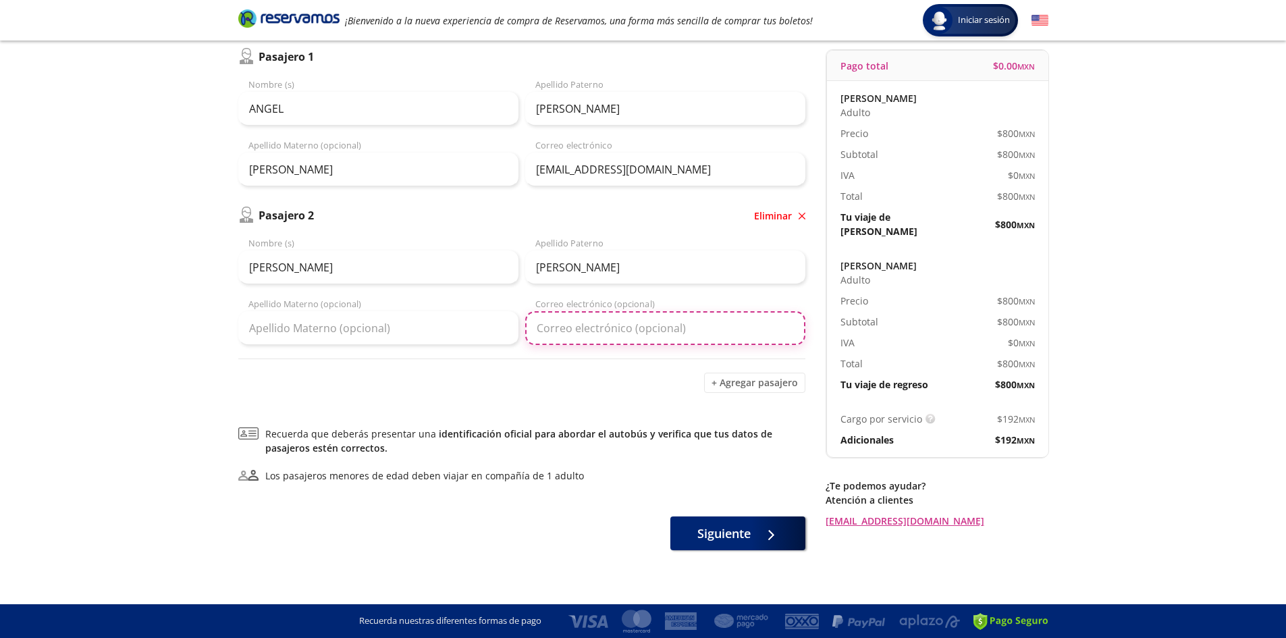
click at [612, 338] on input "Correo electrónico (opcional)" at bounding box center [665, 328] width 280 height 34
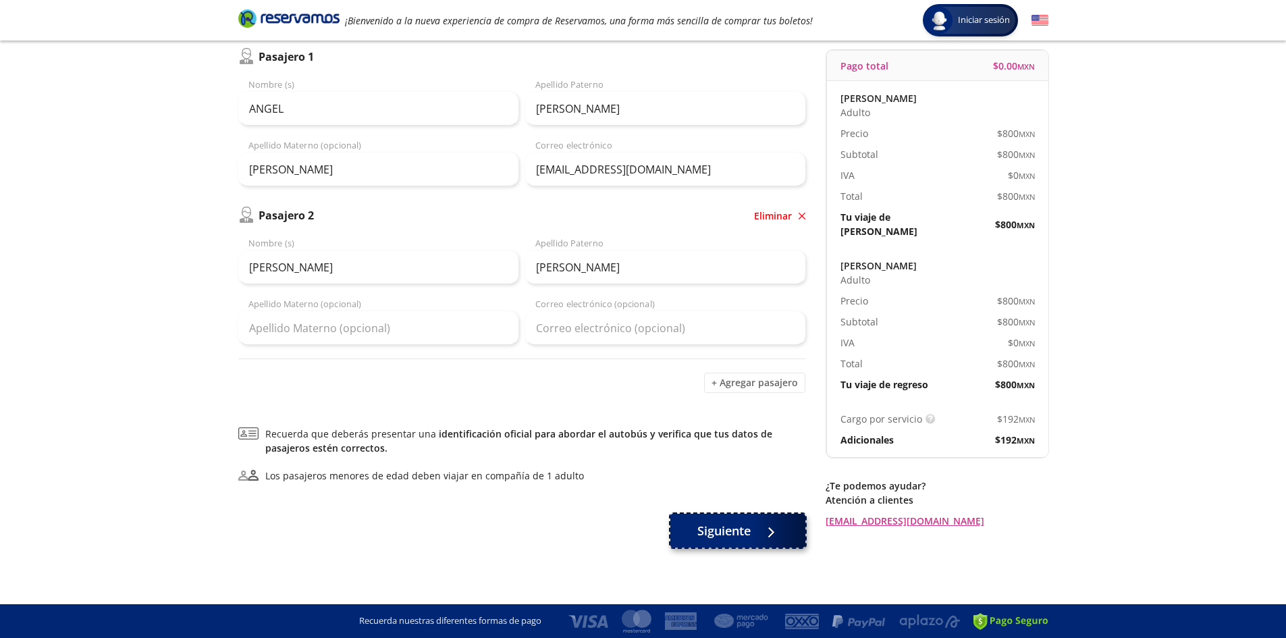
click at [764, 532] on div at bounding box center [768, 531] width 20 height 17
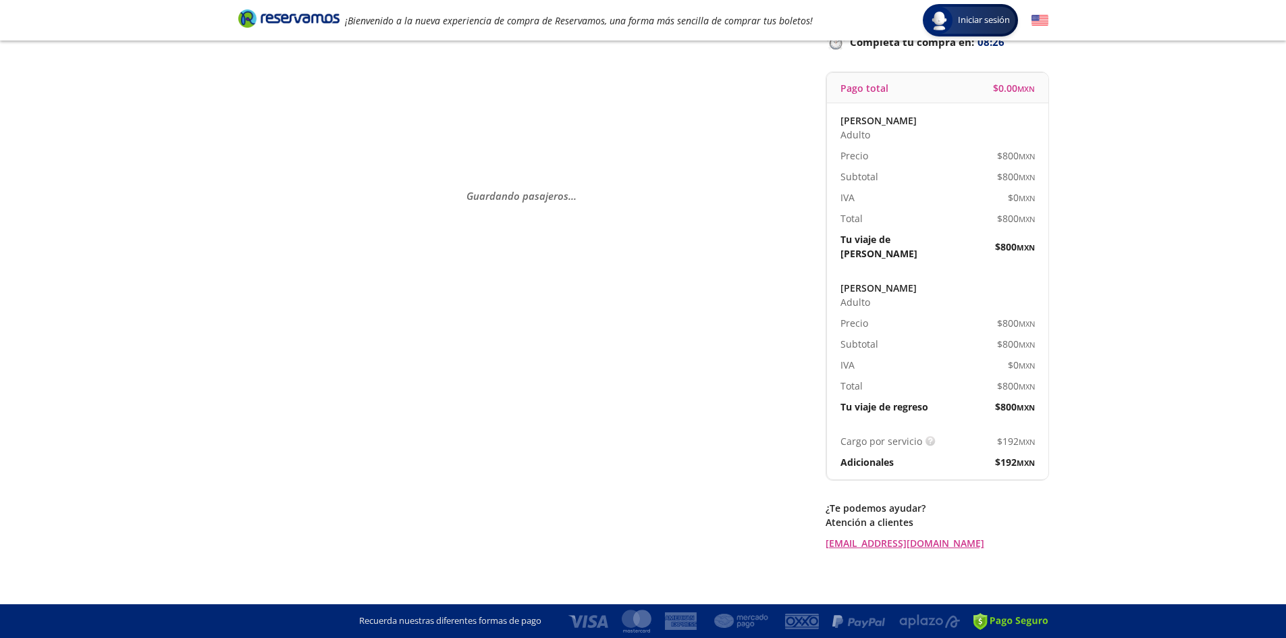
scroll to position [0, 0]
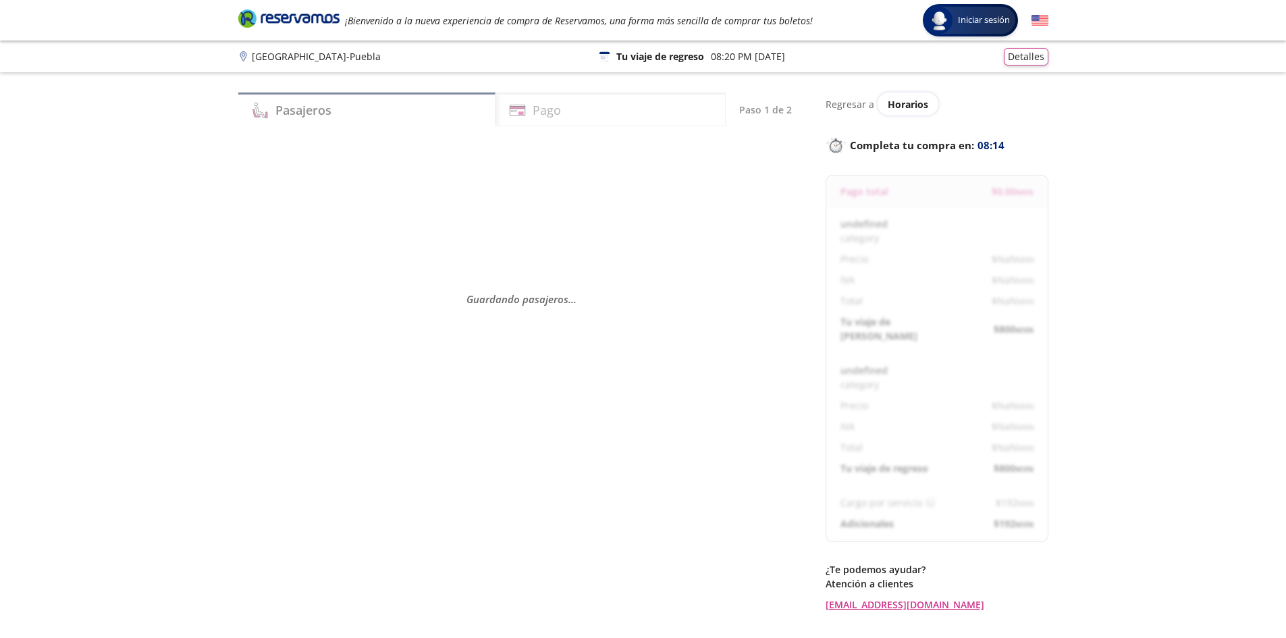
select select "MX"
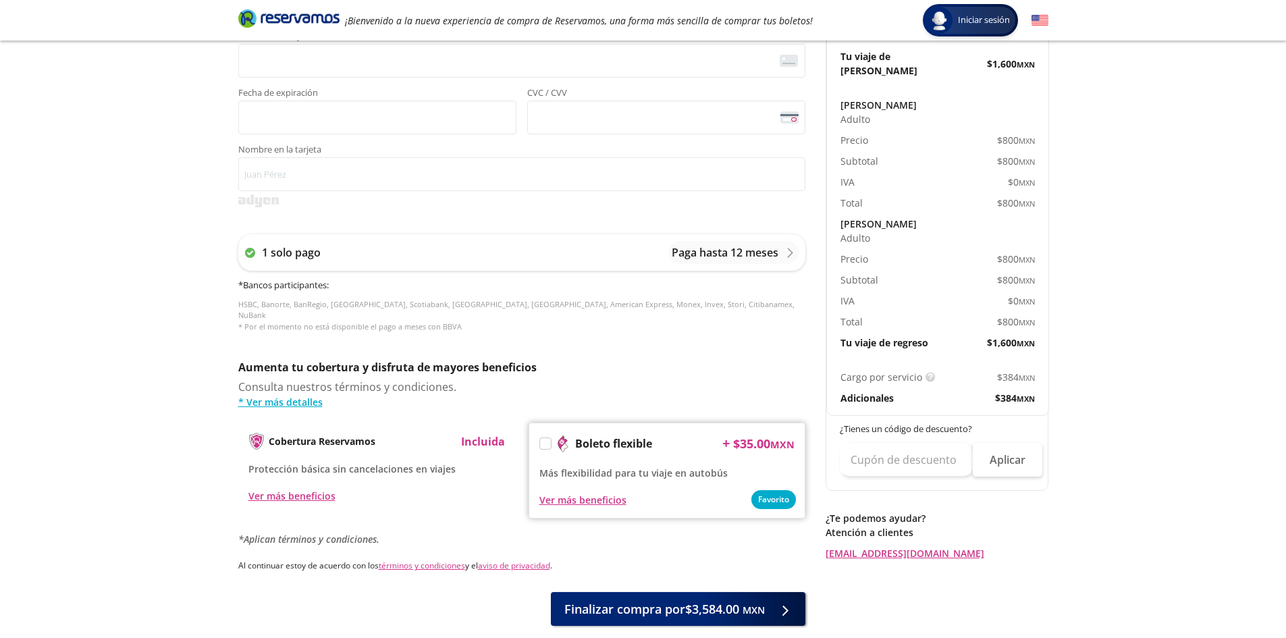
scroll to position [470, 0]
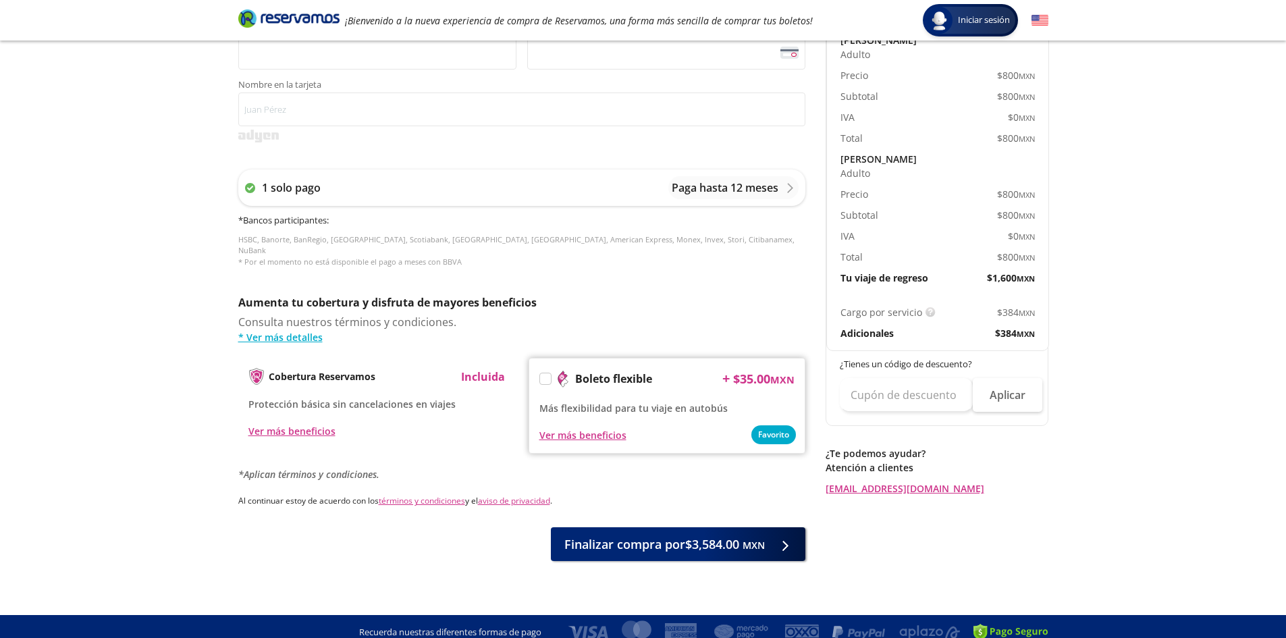
click at [709, 279] on div "Servicios adicionales ¿Tienes un código de descuento? Aplicar Datos del comprad…" at bounding box center [521, 115] width 567 height 891
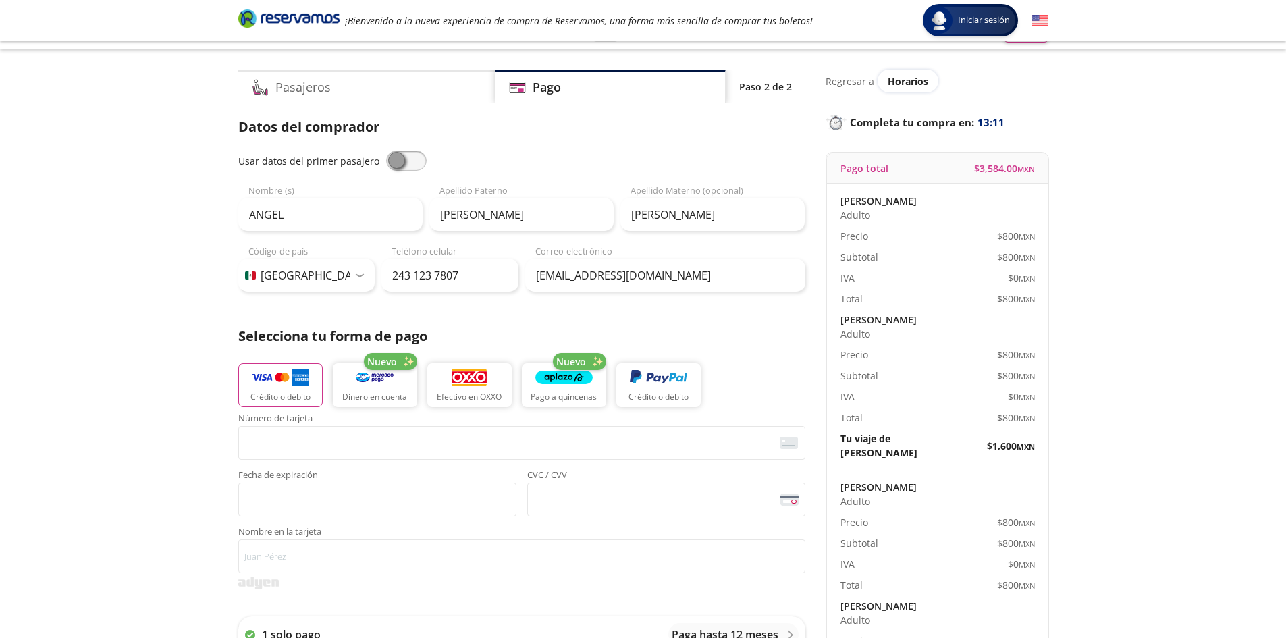
scroll to position [0, 0]
